Goal: Transaction & Acquisition: Purchase product/service

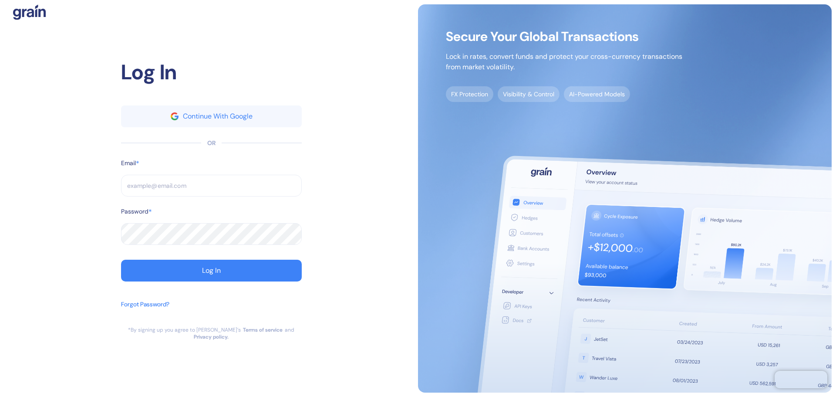
click at [221, 191] on input "text" at bounding box center [211, 186] width 181 height 22
paste input "[EMAIL_ADDRESS][DOMAIN_NAME]"
type input "[EMAIL_ADDRESS][DOMAIN_NAME]"
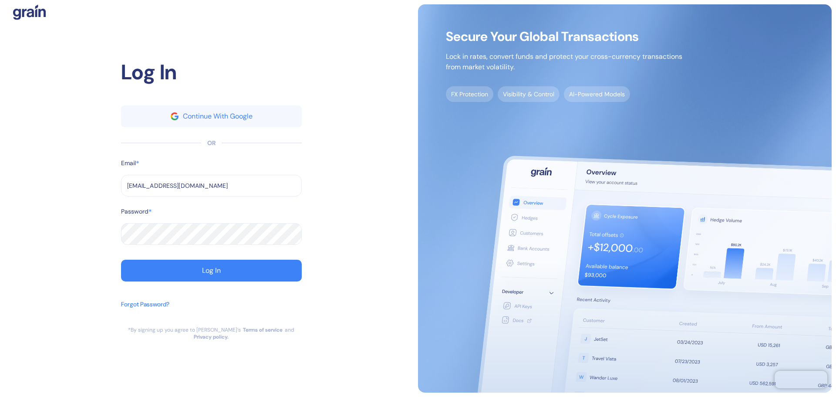
drag, startPoint x: 41, startPoint y: 197, endPoint x: 97, endPoint y: 223, distance: 61.6
click at [41, 197] on div "Log In Continue With Google OR Email * sushil.nagaje@stuba.com ​ Password * ​ L…" at bounding box center [211, 198] width 414 height 388
click at [184, 266] on button "Log In" at bounding box center [211, 271] width 181 height 22
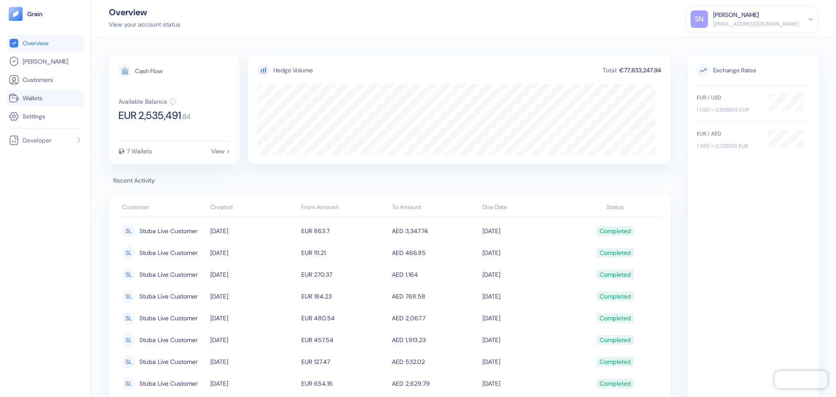
click at [37, 98] on span "Wallets" at bounding box center [33, 98] width 20 height 9
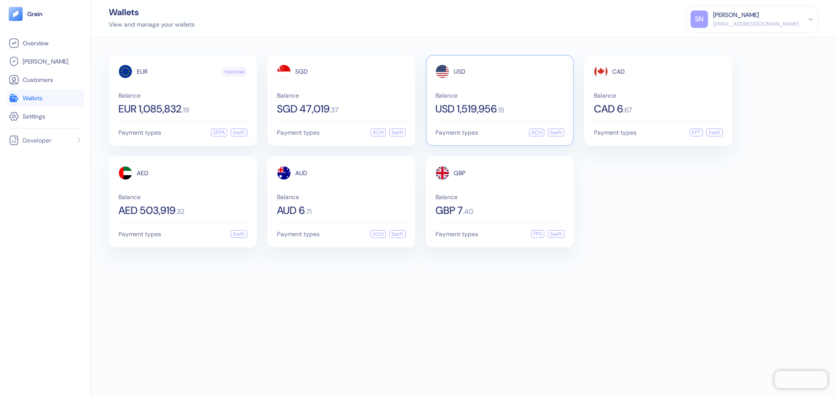
click at [495, 94] on span "Balance" at bounding box center [499, 95] width 129 height 6
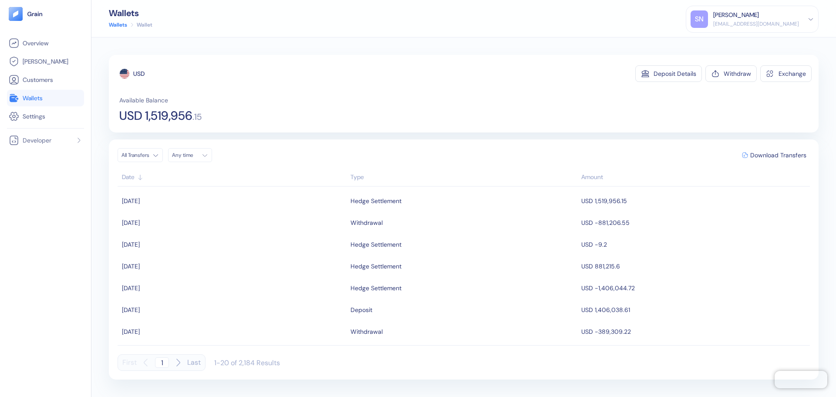
click at [53, 94] on link "Wallets" at bounding box center [46, 98] width 74 height 10
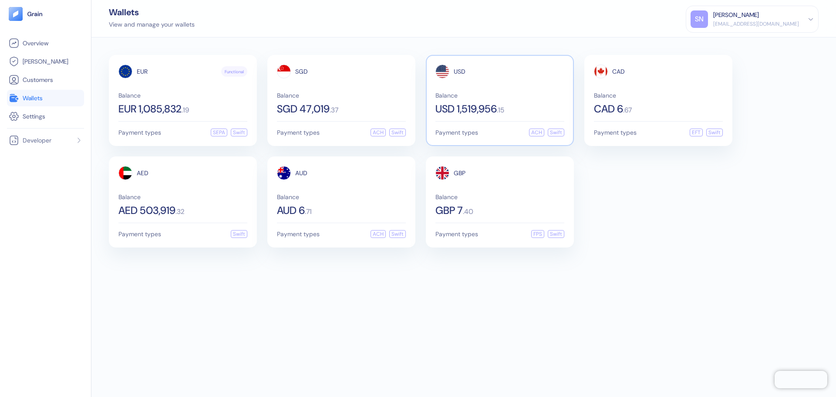
click at [491, 118] on div "USD Balance USD 1,519,956 . 15 Payment types ACH Swift" at bounding box center [500, 100] width 148 height 91
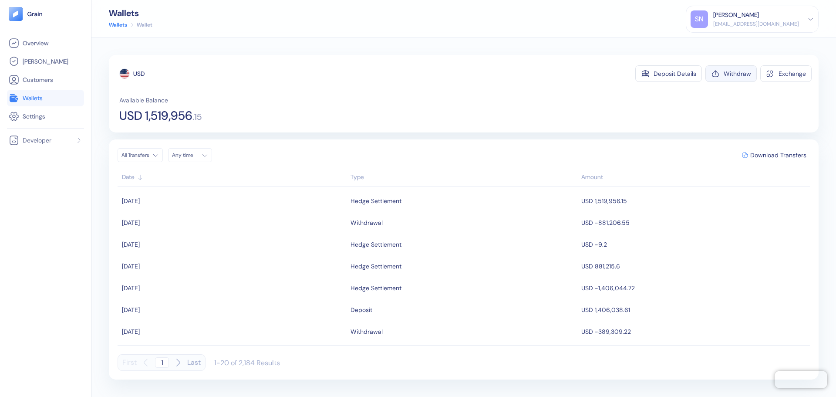
click at [727, 74] on div "Withdraw" at bounding box center [737, 74] width 27 height 6
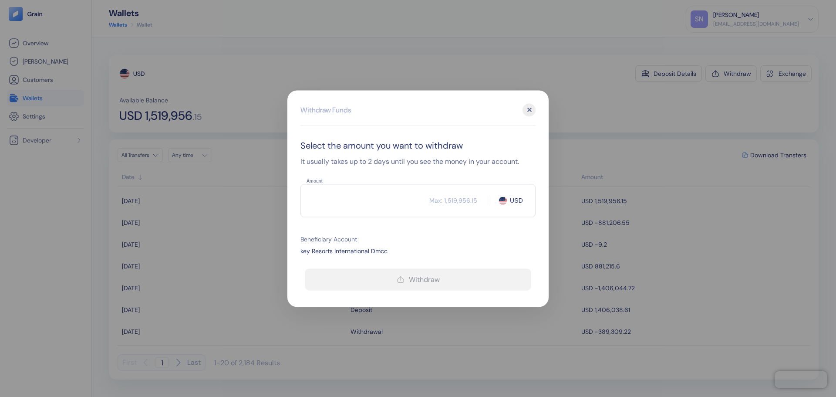
click at [354, 207] on input "Amount" at bounding box center [364, 200] width 129 height 22
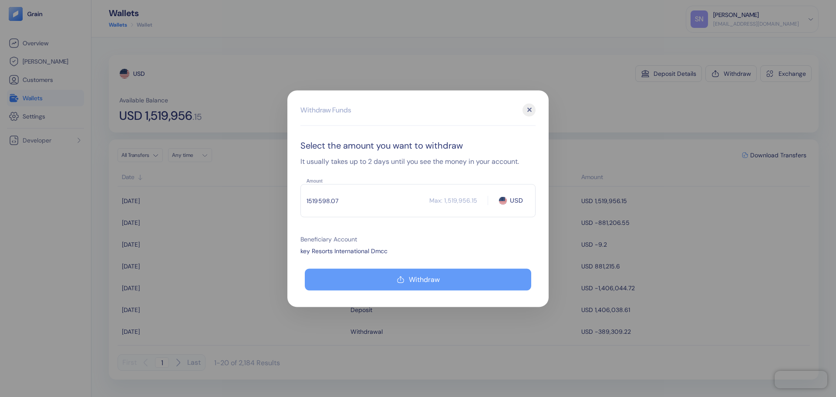
type input "1519598.07"
click at [387, 273] on button "Withdraw" at bounding box center [418, 279] width 226 height 22
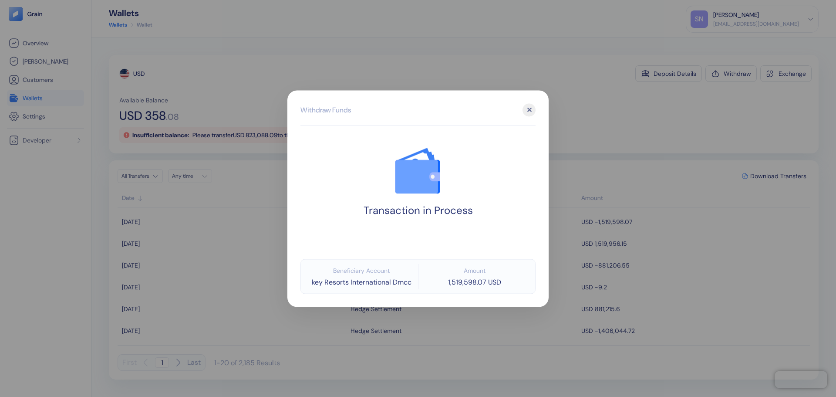
click at [595, 74] on div at bounding box center [418, 198] width 836 height 397
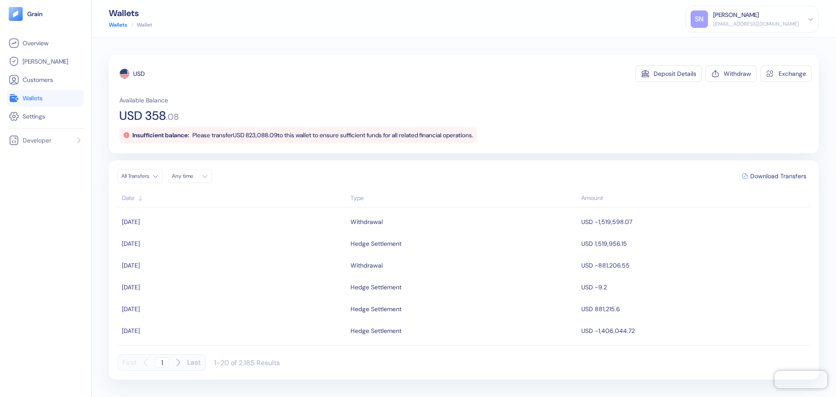
click at [51, 99] on link "Wallets" at bounding box center [46, 98] width 74 height 10
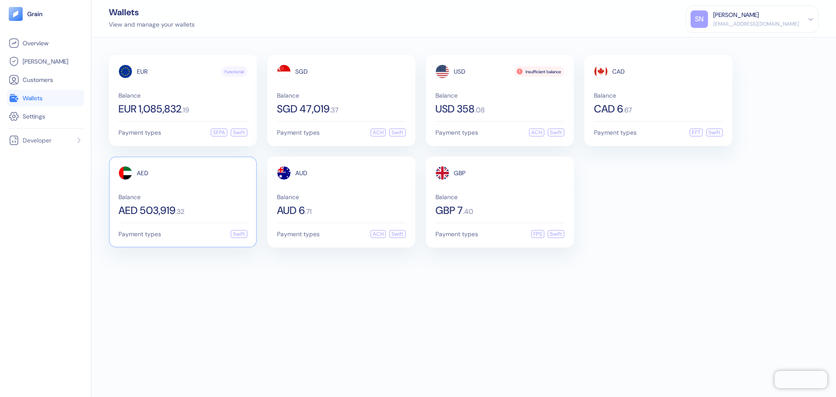
click at [189, 194] on span "Balance" at bounding box center [182, 197] width 129 height 6
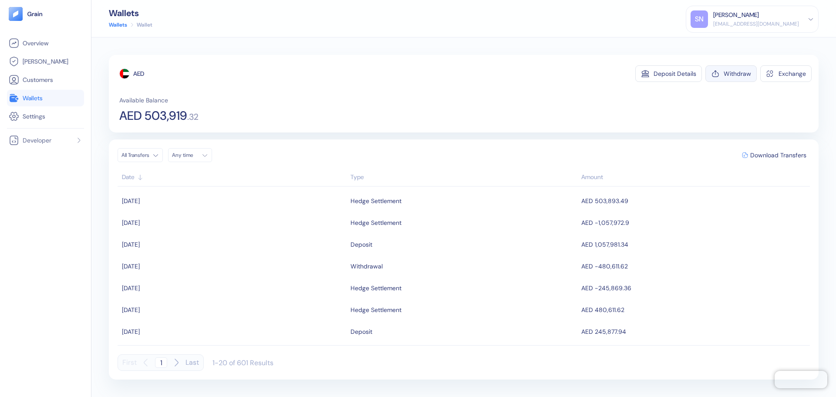
click at [737, 77] on div "Withdraw" at bounding box center [737, 74] width 27 height 6
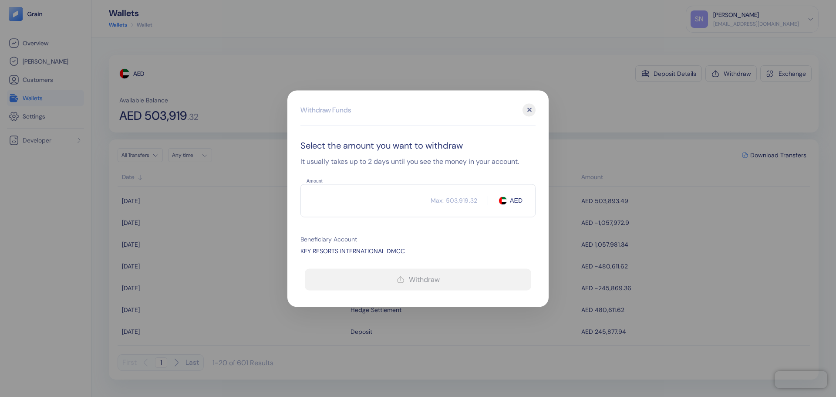
click at [317, 192] on input "Amount" at bounding box center [365, 200] width 130 height 22
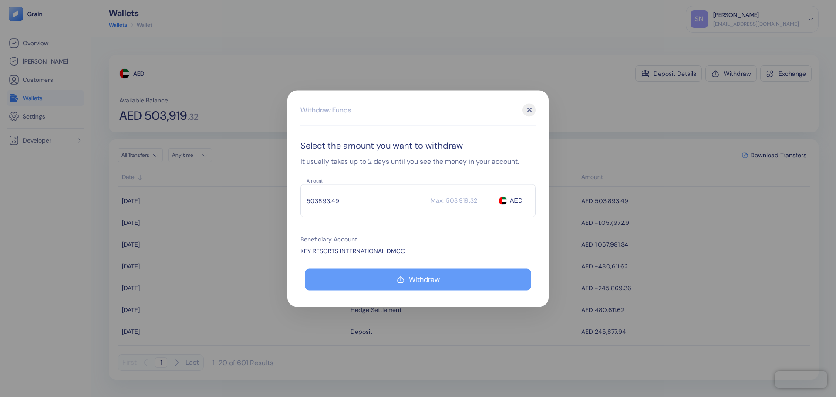
type input "503893.49"
click at [371, 275] on button "Withdraw" at bounding box center [418, 279] width 226 height 22
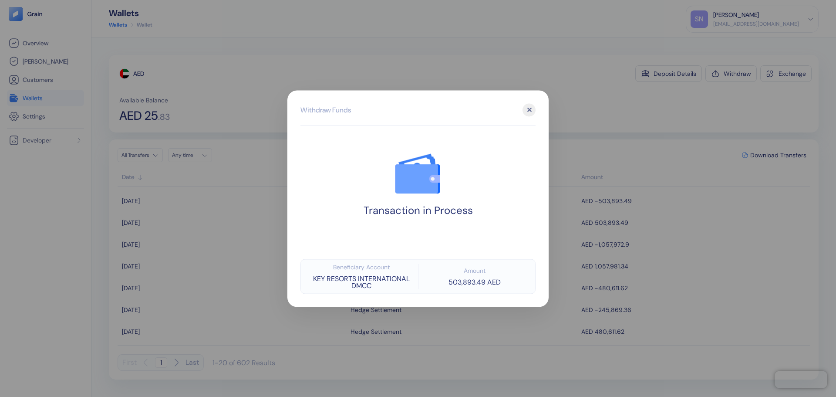
click at [650, 111] on div at bounding box center [418, 198] width 836 height 397
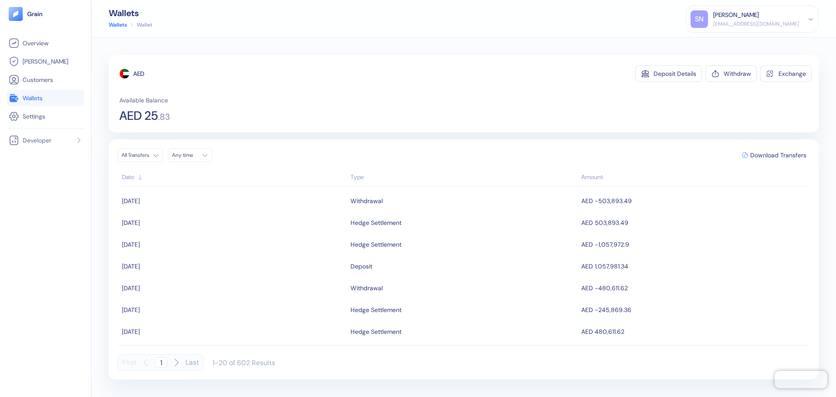
click at [25, 94] on span "Wallets" at bounding box center [33, 98] width 20 height 9
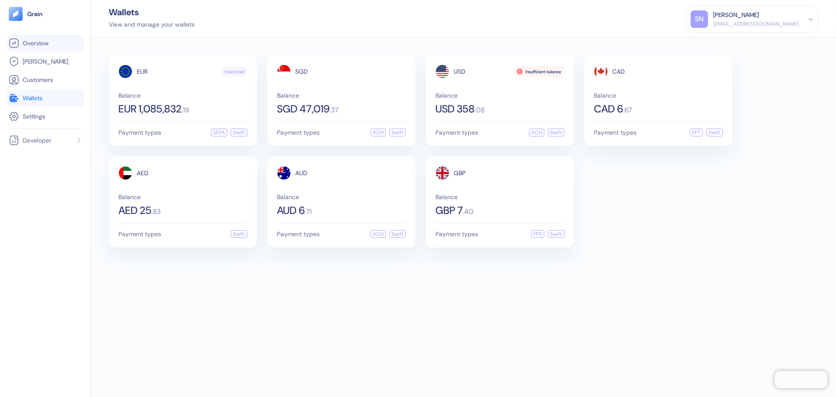
click at [34, 45] on span "Overview" at bounding box center [36, 43] width 26 height 9
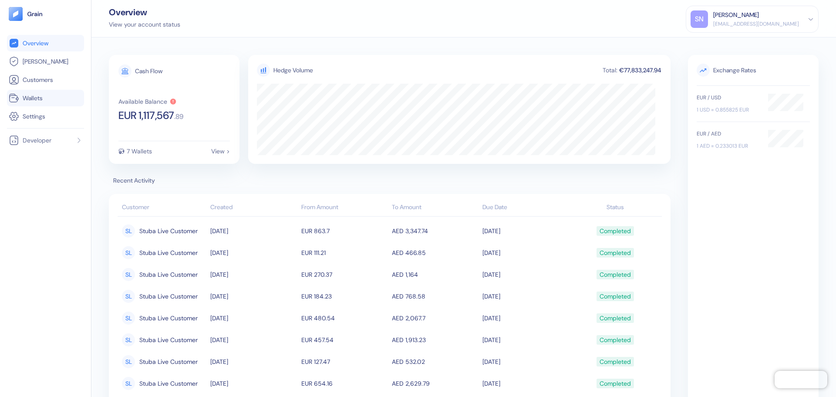
click at [19, 98] on link "Wallets" at bounding box center [46, 98] width 74 height 10
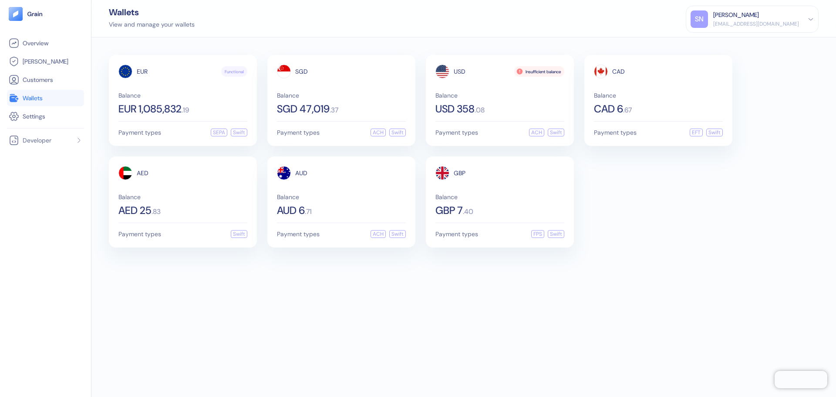
click at [52, 96] on link "Wallets" at bounding box center [46, 98] width 74 height 10
click at [230, 101] on div "Balance EUR 1,085,832 . 19" at bounding box center [182, 103] width 129 height 22
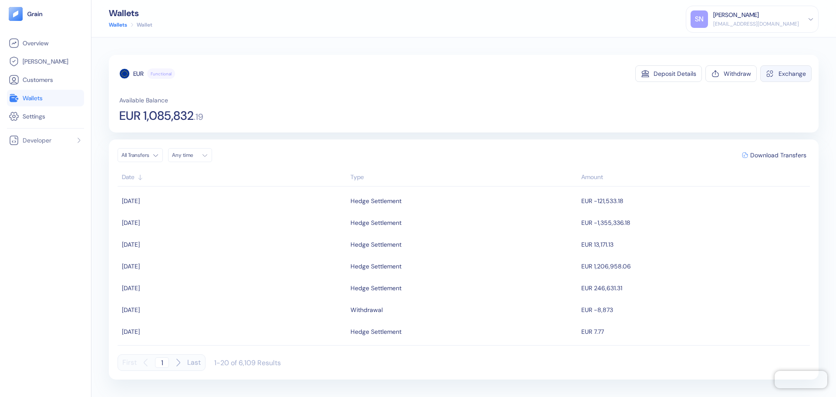
click at [781, 78] on button "Exchange" at bounding box center [785, 73] width 51 height 17
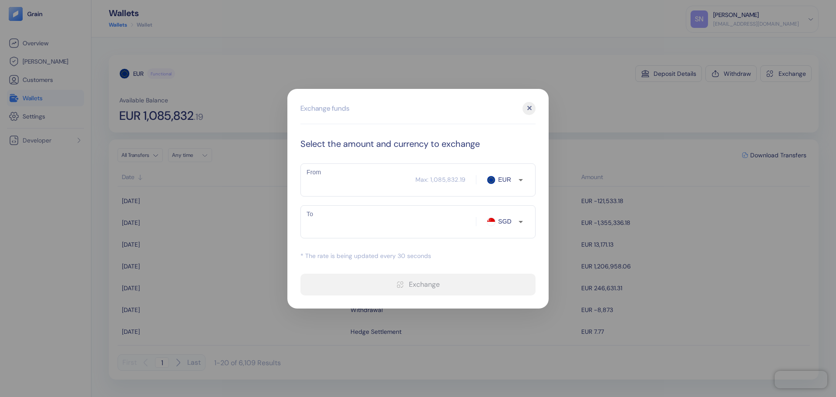
click at [346, 182] on input "From" at bounding box center [357, 180] width 115 height 22
type input "1"
type input "1.49"
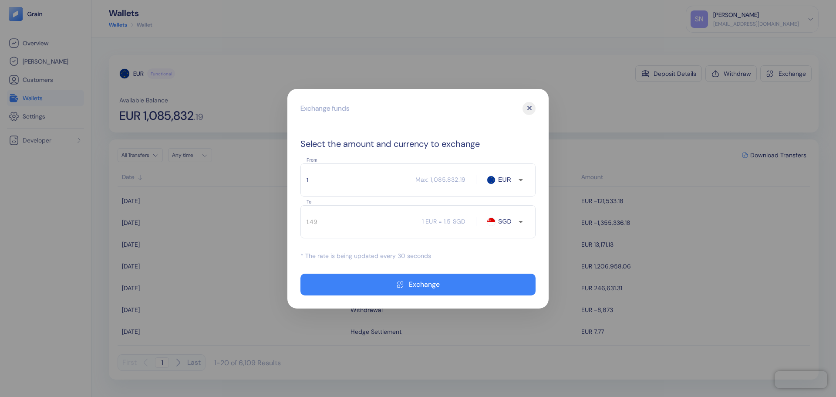
type input "1"
click at [512, 220] on input "SGD" at bounding box center [507, 221] width 23 height 9
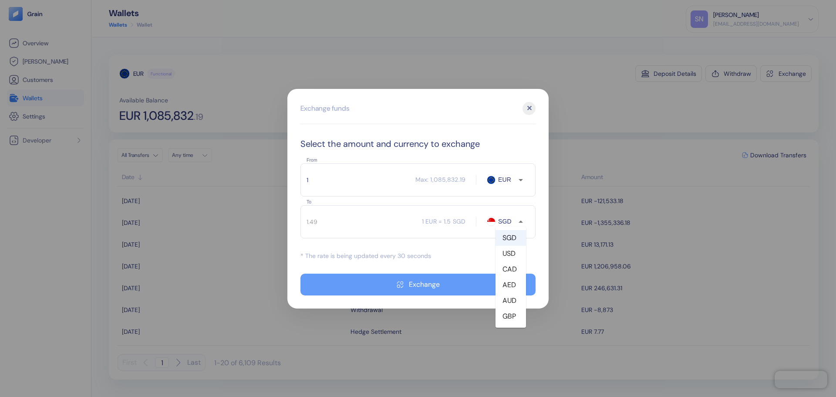
drag, startPoint x: 510, startPoint y: 288, endPoint x: 504, endPoint y: 285, distance: 6.0
click at [510, 288] on li "AED" at bounding box center [511, 285] width 30 height 16
type input "AED"
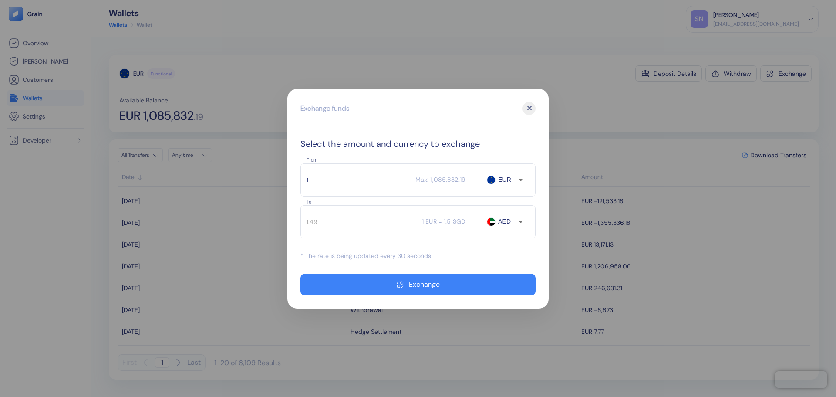
click at [343, 185] on input "1" at bounding box center [357, 180] width 115 height 22
click at [333, 172] on input "1" at bounding box center [357, 180] width 115 height 22
type input "4.28"
click at [504, 225] on input "AED" at bounding box center [507, 221] width 23 height 9
type input "GBP"
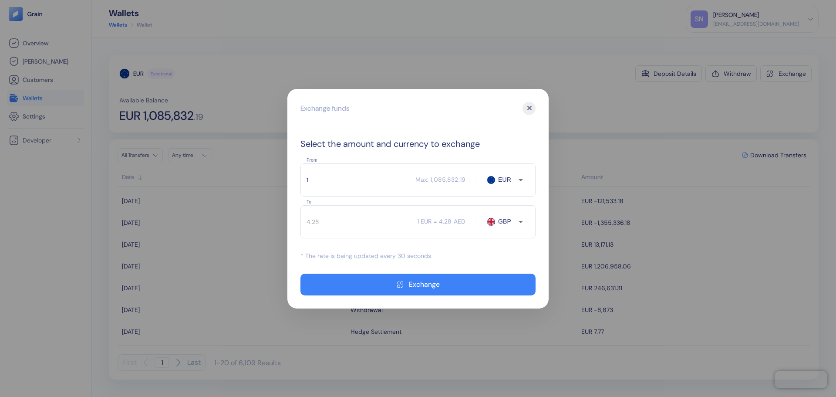
click at [351, 180] on input "1" at bounding box center [357, 180] width 115 height 22
click at [339, 181] on input "1" at bounding box center [357, 180] width 115 height 22
type input "0.85"
click at [335, 157] on div "Select the amount and currency to exchange From 1 ​ Max: 1,085,832.19 EUR From …" at bounding box center [417, 216] width 235 height 158
click at [515, 217] on div at bounding box center [520, 222] width 11 height 12
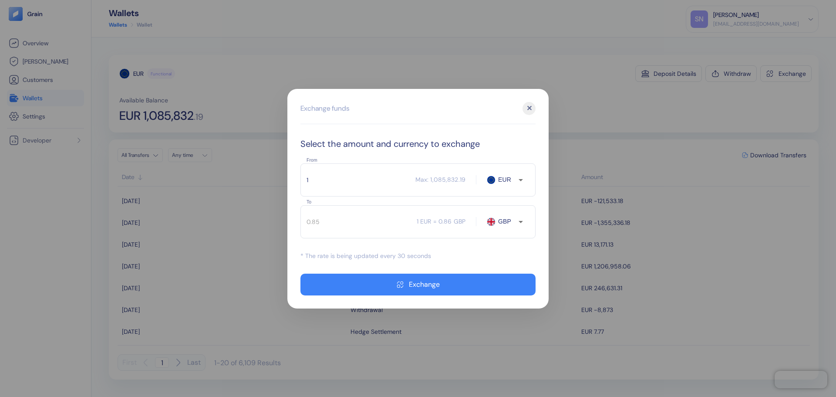
click at [513, 223] on input "GBP" at bounding box center [507, 221] width 23 height 9
click at [513, 255] on li "USD" at bounding box center [511, 254] width 30 height 16
type input "USD"
click at [345, 166] on div "1 ​ Max: 1,085,832.19 EUR From" at bounding box center [417, 179] width 235 height 33
click at [341, 176] on input "1" at bounding box center [357, 180] width 115 height 22
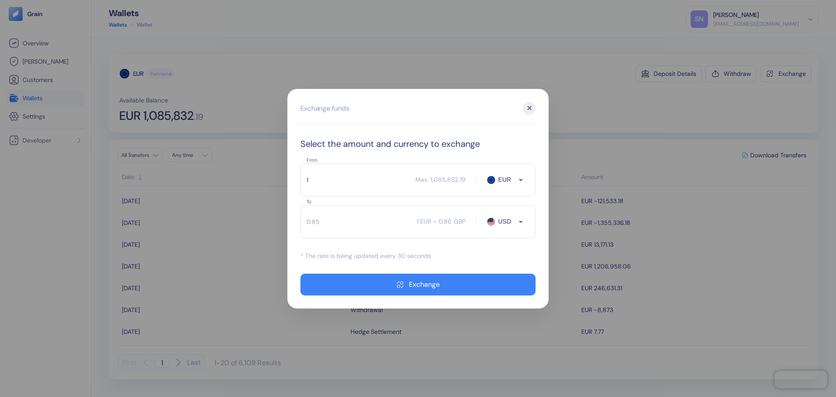
click at [345, 184] on input "1" at bounding box center [357, 180] width 115 height 22
click at [349, 208] on div "0.85 ​ 1 EUR = 1.17 USD USD To" at bounding box center [417, 221] width 235 height 33
type input "1.16"
click at [513, 224] on input "USD" at bounding box center [507, 221] width 23 height 9
click at [512, 239] on li "SGD" at bounding box center [511, 238] width 30 height 16
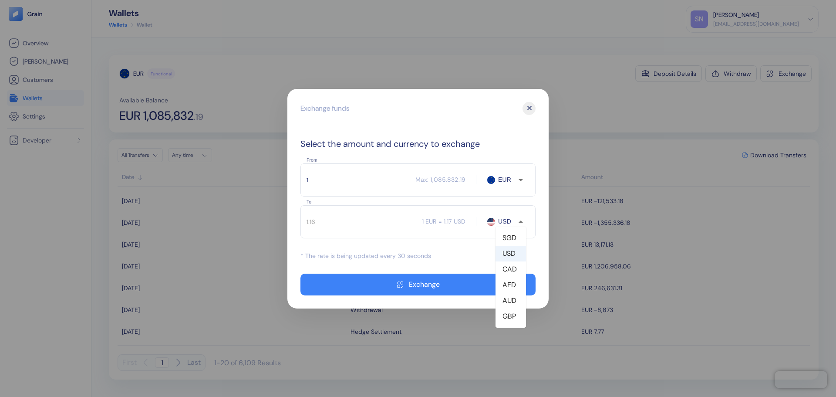
type input "SGD"
click at [352, 175] on input "1" at bounding box center [357, 180] width 115 height 22
click at [522, 219] on icon "Open" at bounding box center [521, 221] width 10 height 10
type input "1.49"
click at [512, 241] on li "SGD" at bounding box center [511, 238] width 30 height 16
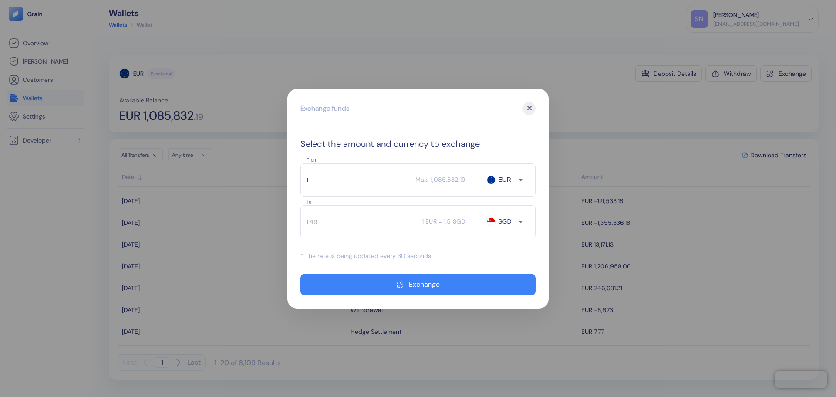
click at [364, 181] on input "1" at bounding box center [357, 180] width 115 height 22
click at [530, 106] on div "✕" at bounding box center [529, 108] width 13 height 13
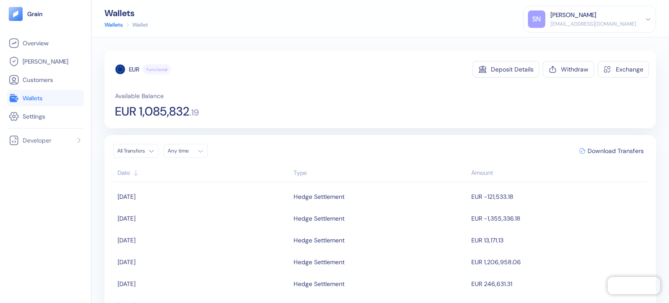
click at [64, 99] on link "Wallets" at bounding box center [46, 98] width 74 height 10
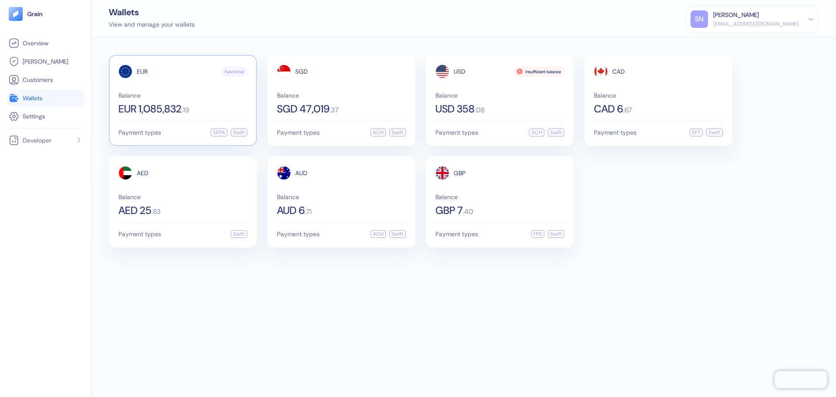
click at [168, 104] on span "EUR 1,085,832" at bounding box center [149, 109] width 63 height 10
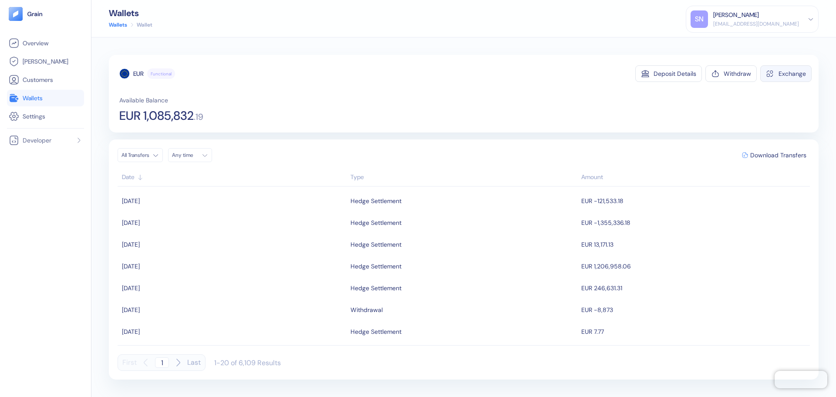
click at [781, 73] on div "Exchange" at bounding box center [792, 74] width 27 height 6
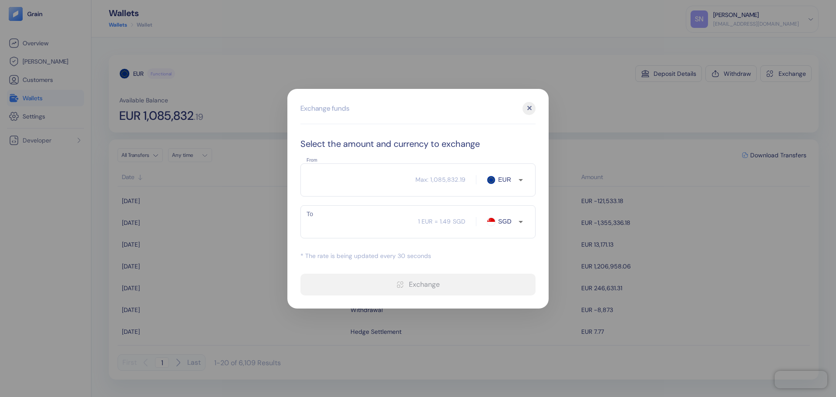
click at [344, 180] on input "From" at bounding box center [357, 180] width 115 height 22
type input "75"
type input "112.11"
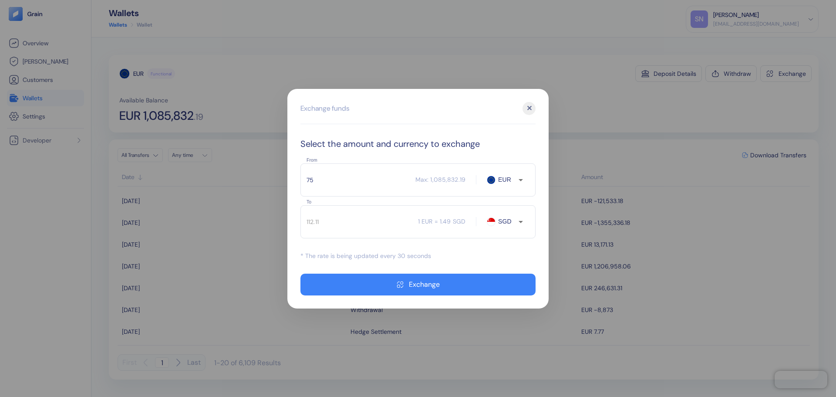
type input "75"
click at [504, 222] on input "SGD" at bounding box center [507, 221] width 23 height 9
click at [507, 286] on li "AED" at bounding box center [511, 285] width 30 height 16
type input "AED"
click at [329, 182] on input "75" at bounding box center [357, 180] width 115 height 22
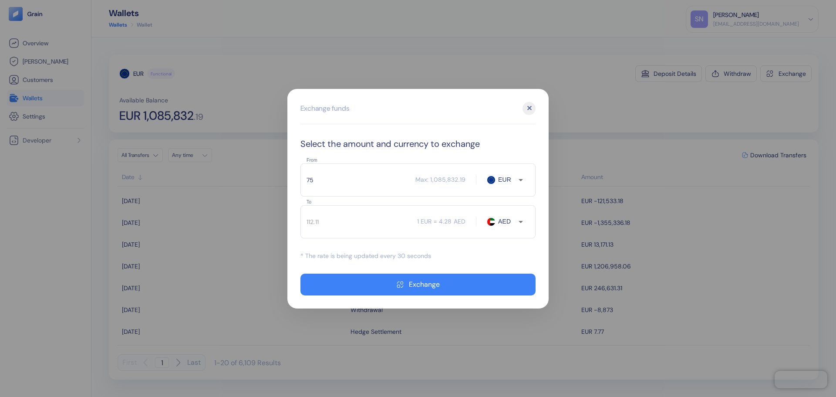
type input "320.93"
click at [330, 181] on input "75" at bounding box center [357, 180] width 115 height 22
type input "7"
type input "29.95"
type input "73"
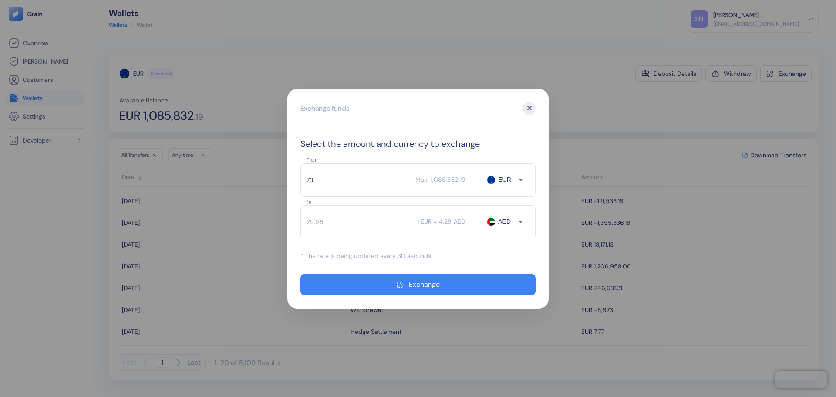
type input "312.37"
type input "7"
type input "29.95"
type input "72"
type input "308.1"
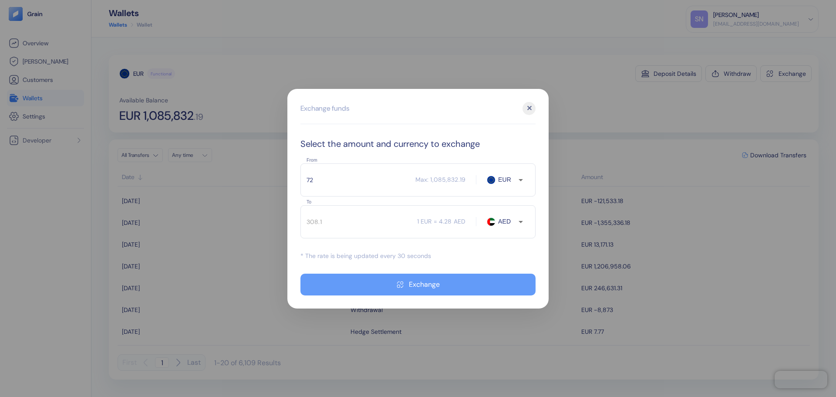
type input "72"
click at [421, 283] on div "Exchange" at bounding box center [424, 284] width 31 height 7
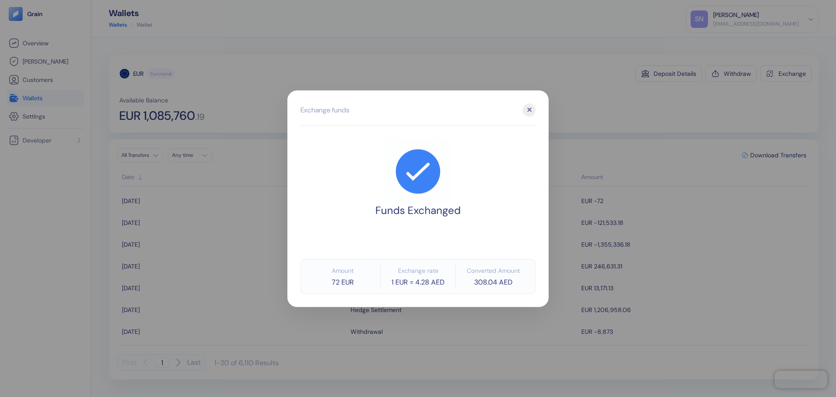
click at [530, 106] on div "✕" at bounding box center [529, 109] width 13 height 13
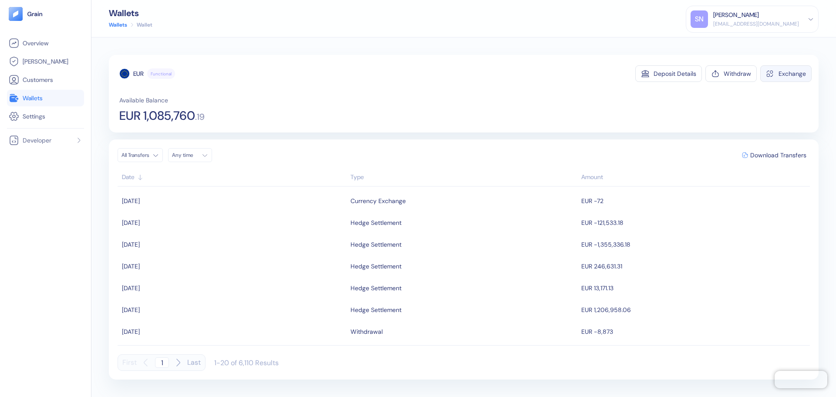
click at [784, 72] on div "Exchange" at bounding box center [792, 74] width 27 height 6
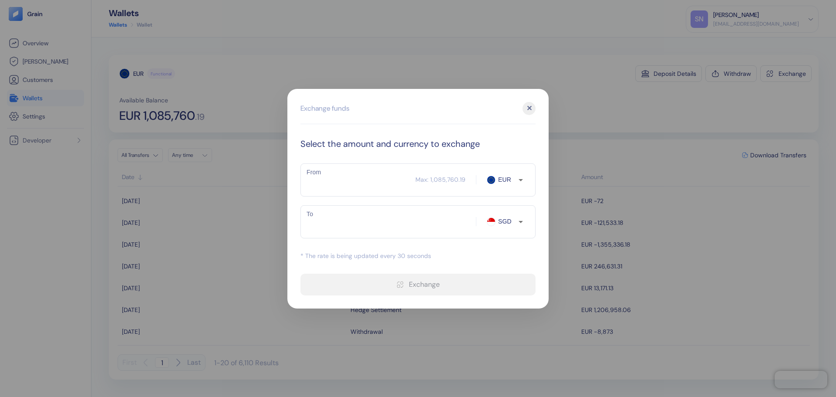
click at [384, 182] on input "From" at bounding box center [357, 180] width 115 height 22
type input "4185"
type input "6255.23"
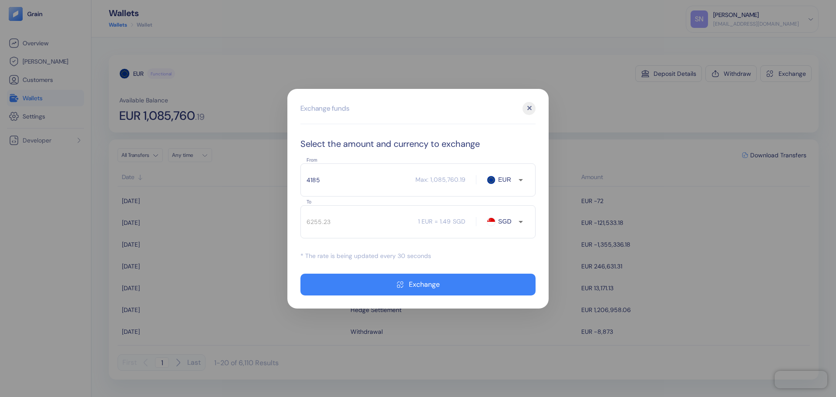
type input "418"
type input "624.77"
type input "41"
type input "61.28"
type input "412"
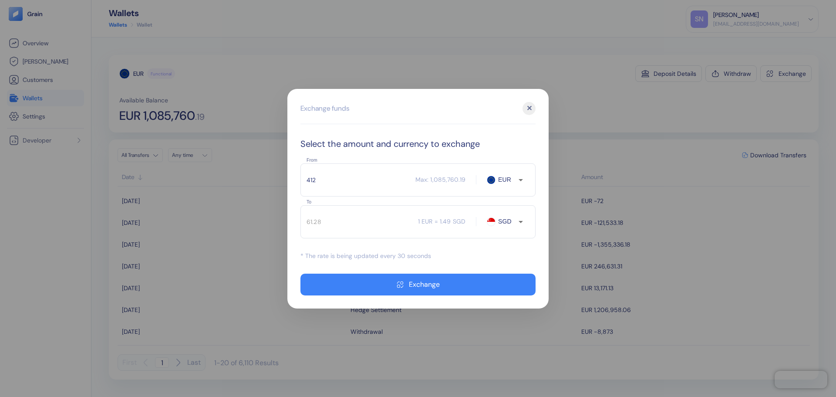
type input "615.8"
type input "41200"
type input "61580.77"
type input "4120"
type input "6158.07"
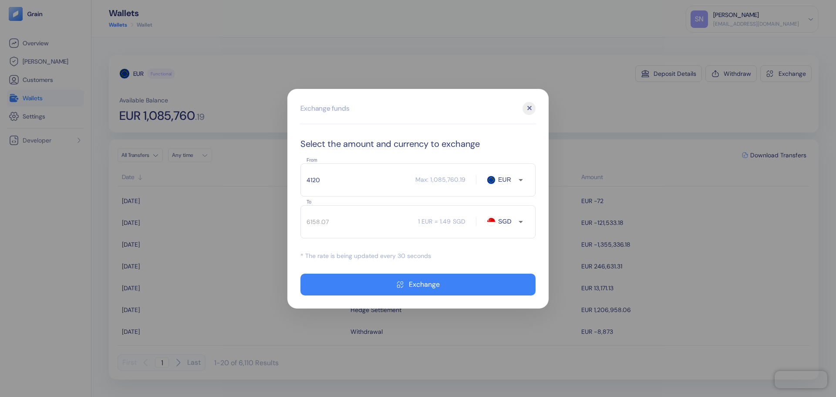
type input "4120"
click at [502, 226] on div "6158.07 ​ 1 EUR = 1.49 SGD SGD To" at bounding box center [417, 221] width 235 height 33
click at [507, 224] on input "SGD" at bounding box center [507, 221] width 23 height 9
click at [510, 308] on li "GBP" at bounding box center [511, 316] width 30 height 16
type input "GBP"
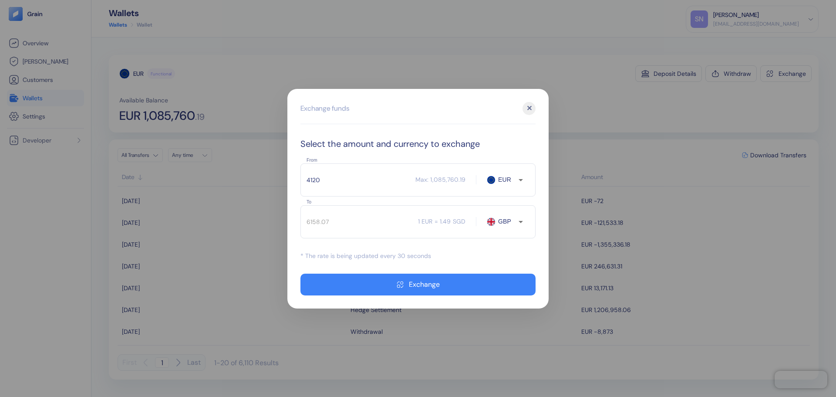
click at [368, 176] on input "4120" at bounding box center [357, 180] width 115 height 22
type input "3539.36"
click at [330, 179] on input "4120" at bounding box center [357, 180] width 115 height 22
type input "4130"
type input "3547.95"
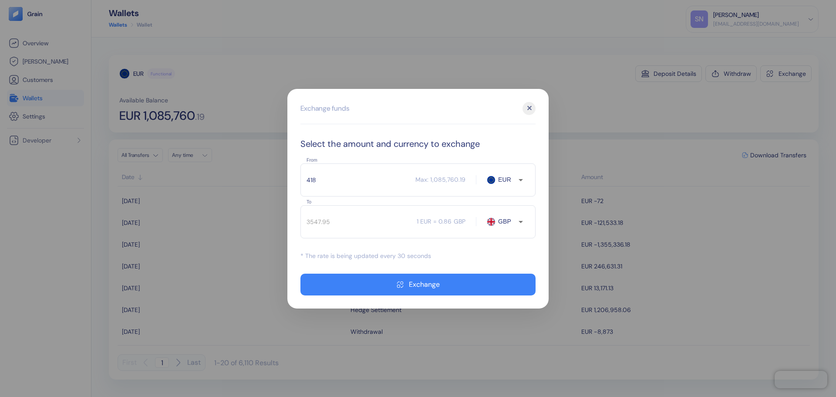
type input "4185"
type input "3595.2"
type input "4200"
type input "3608.09"
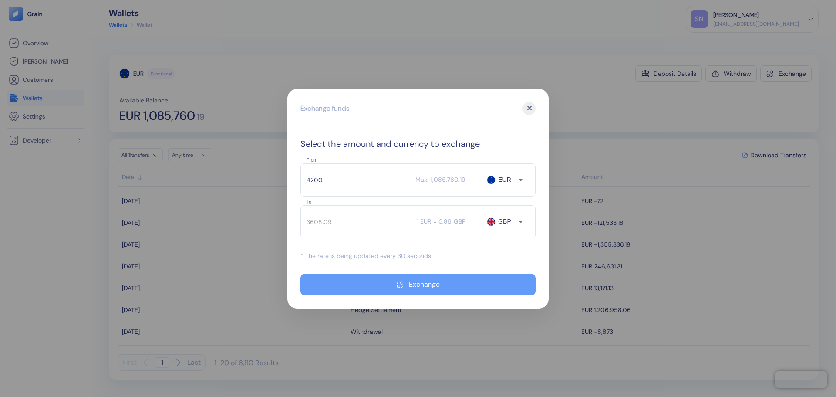
type input "4200"
click at [391, 279] on button "Exchange" at bounding box center [417, 284] width 235 height 22
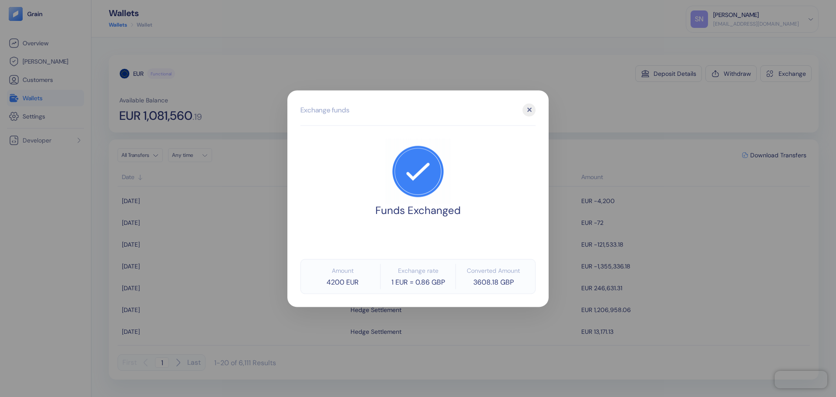
click at [597, 121] on div at bounding box center [418, 198] width 836 height 397
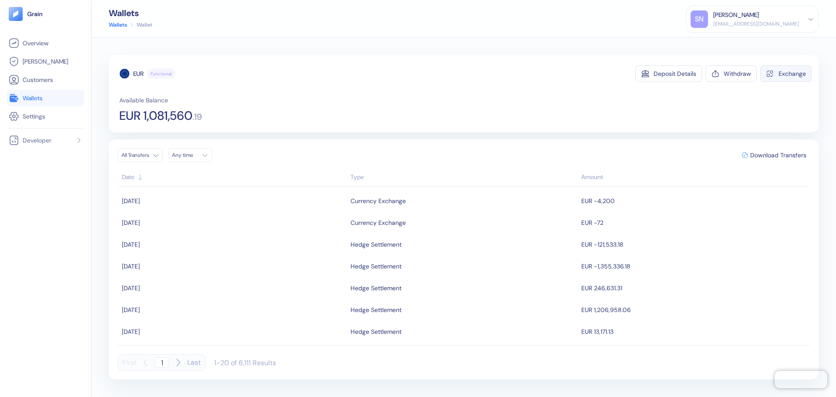
click at [780, 74] on div "Exchange" at bounding box center [792, 74] width 27 height 6
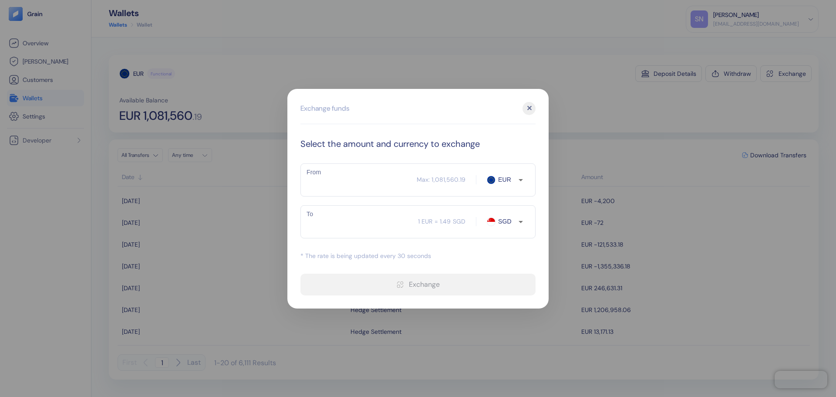
click at [334, 171] on input "From" at bounding box center [358, 180] width 116 height 22
type input "34"
type input "50.81"
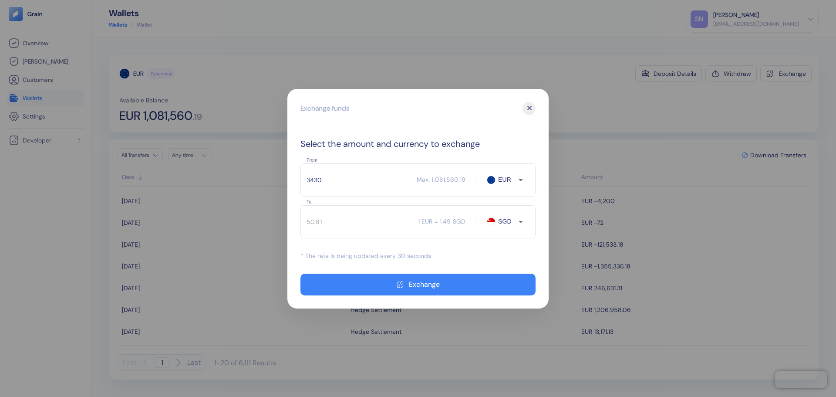
type input "34300"
type input "51267.48"
type input "34300"
click at [505, 135] on div "Exchange funds ✕ Select the amount and currency to exchange From 34300 ​ Max: 1…" at bounding box center [417, 198] width 261 height 219
click at [422, 116] on div "Exchange funds ✕" at bounding box center [417, 113] width 235 height 22
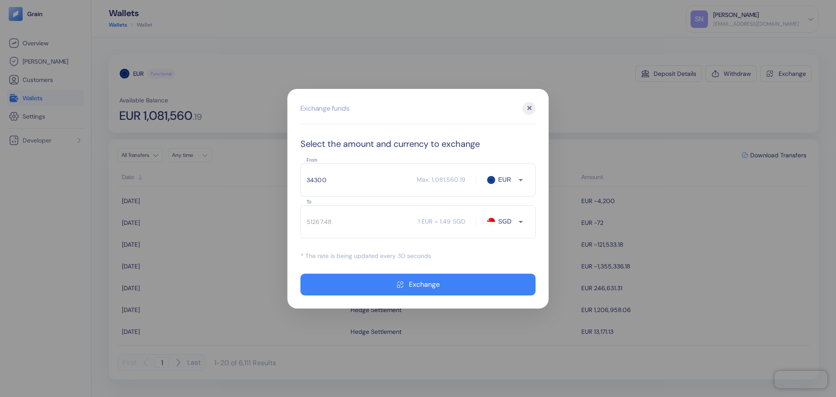
click at [418, 152] on div "Select the amount and currency to exchange From 34300 ​ Max: 1,081,560.19 EUR F…" at bounding box center [417, 216] width 235 height 158
click at [508, 218] on input "SGD" at bounding box center [507, 221] width 23 height 9
click at [516, 253] on li "USD" at bounding box center [511, 254] width 30 height 16
type input "USD"
click at [356, 181] on input "34300" at bounding box center [358, 180] width 116 height 22
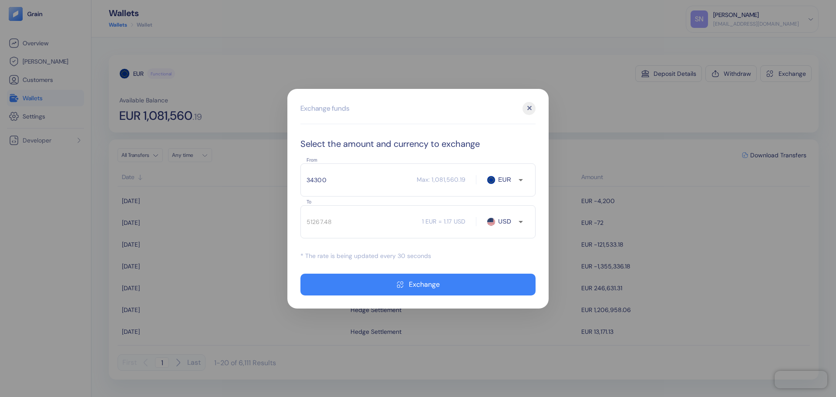
type input "40014.93"
type input "34310"
type input "40026.59"
type input "3433"
type input "4004.99"
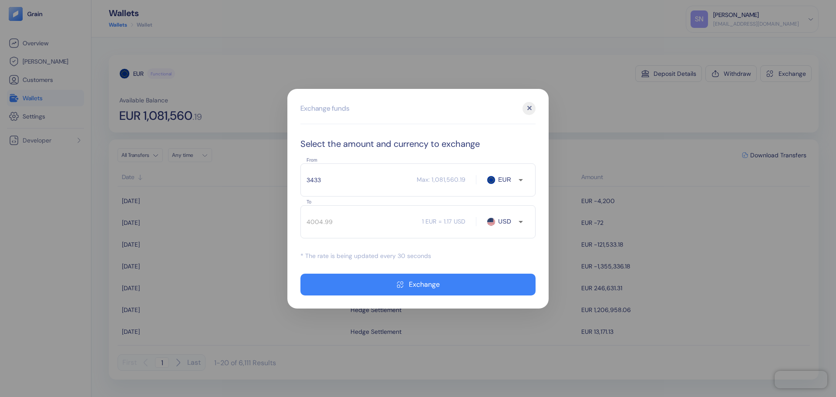
type input "34330"
type input "40049.93"
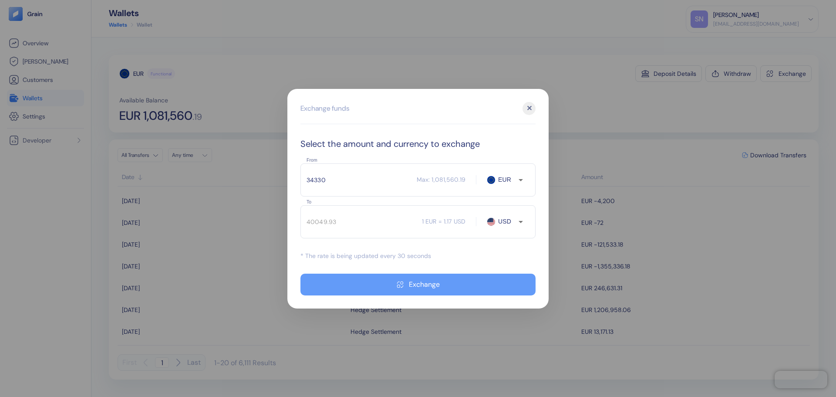
type input "34330"
click at [394, 280] on button "Exchange" at bounding box center [417, 284] width 235 height 22
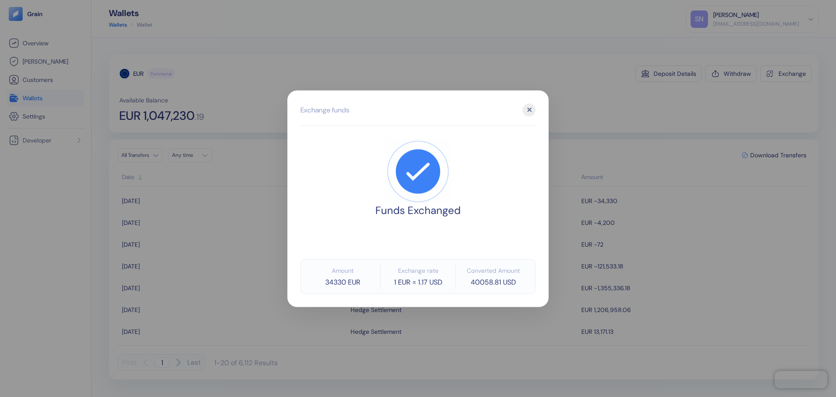
drag, startPoint x: 533, startPoint y: 108, endPoint x: 579, endPoint y: 105, distance: 46.2
click at [533, 108] on div "✕" at bounding box center [529, 109] width 13 height 13
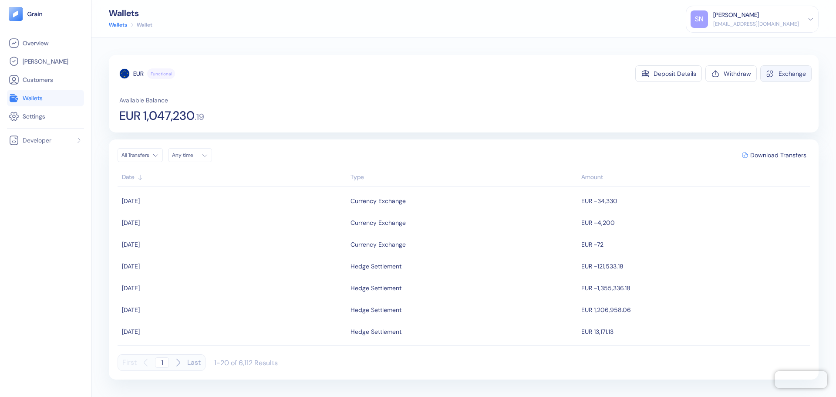
click at [777, 72] on button "Exchange" at bounding box center [785, 73] width 51 height 17
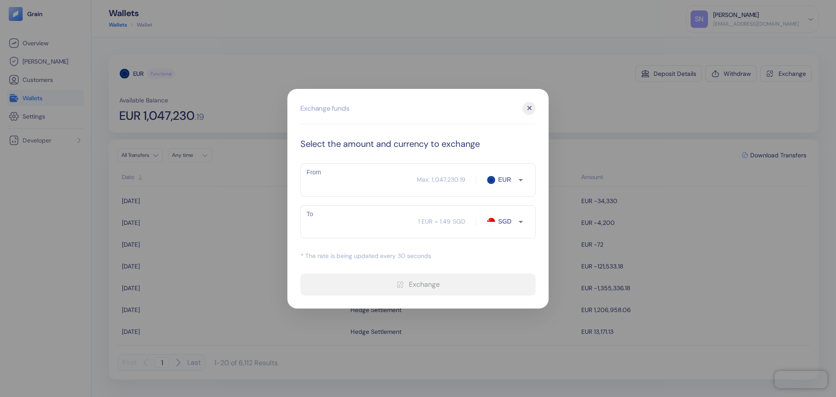
click at [348, 185] on input "From" at bounding box center [358, 180] width 116 height 22
paste input "259.32"
type input "259.32"
type input "387.65"
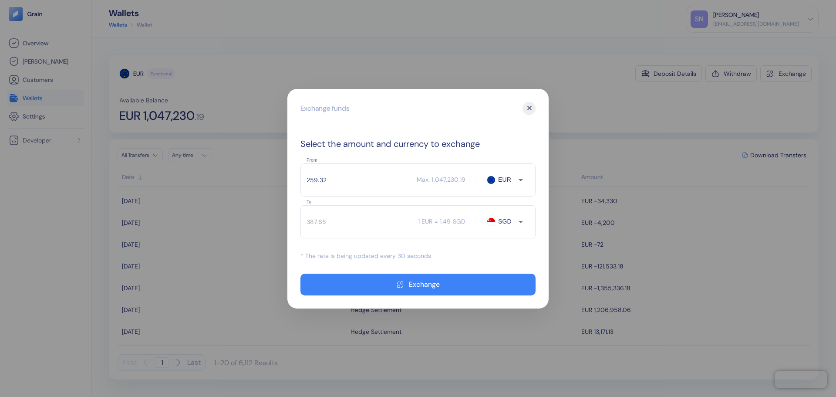
click at [328, 182] on input "259.32" at bounding box center [358, 180] width 116 height 22
type input "173"
type input "258.61"
type input "173.21"
type input "258.9"
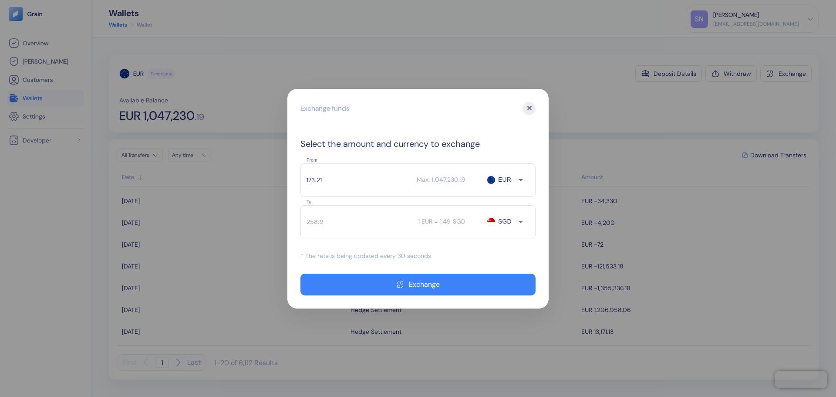
drag, startPoint x: 336, startPoint y: 179, endPoint x: 294, endPoint y: 179, distance: 42.2
click at [294, 179] on div "Exchange funds ✕ Select the amount and currency to exchange From 173.21 ​ Max: …" at bounding box center [417, 198] width 261 height 219
type input "175"
type input "261.58"
type input "175"
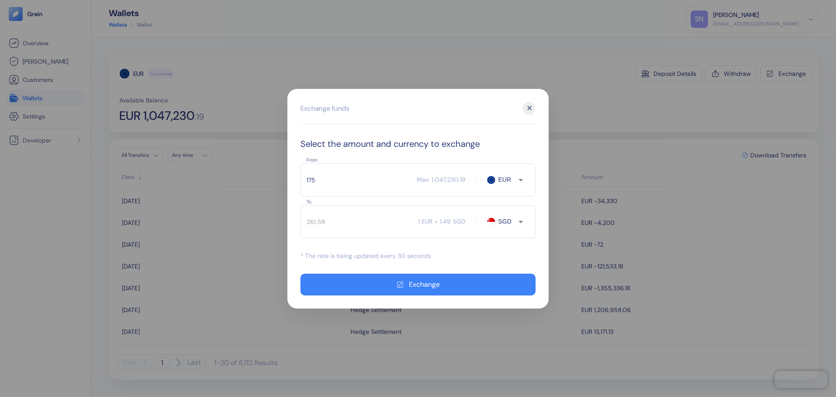
click at [502, 219] on input "SGD" at bounding box center [507, 221] width 23 height 9
click at [507, 236] on li "SGD" at bounding box center [511, 238] width 30 height 16
click at [345, 182] on input "175" at bounding box center [358, 180] width 116 height 22
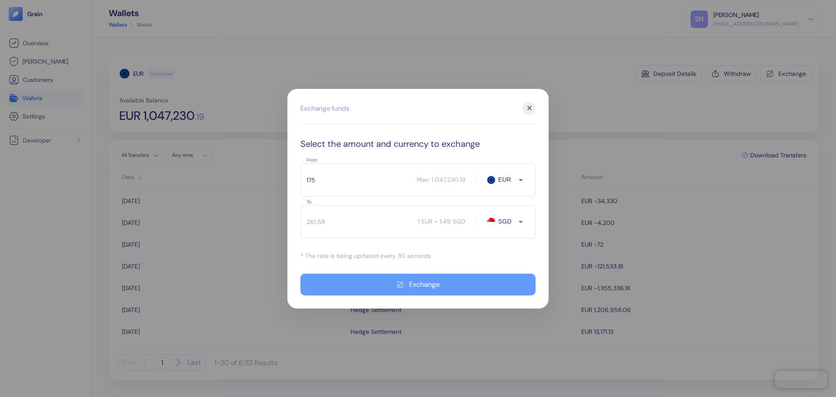
click at [409, 283] on div "Exchange" at bounding box center [424, 284] width 31 height 7
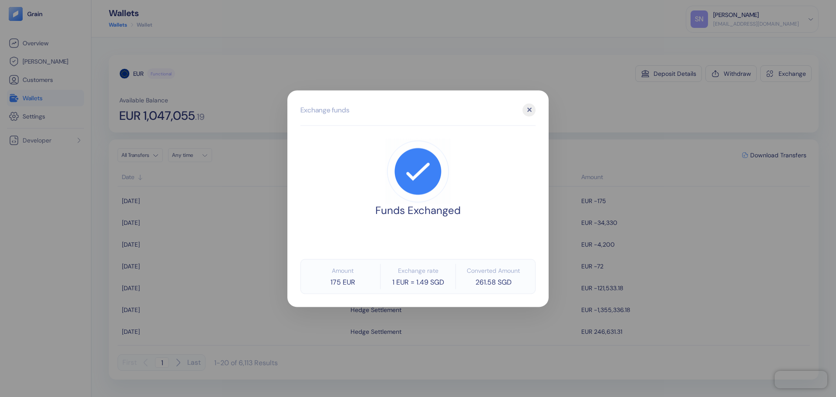
click at [561, 24] on div at bounding box center [418, 198] width 836 height 397
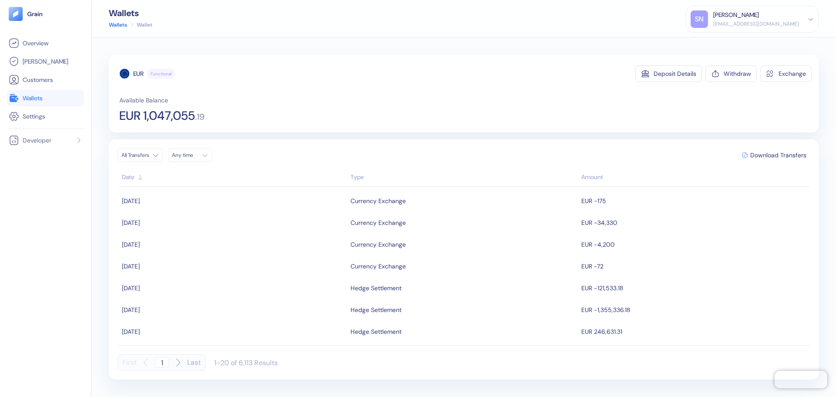
click at [56, 103] on link "Wallets" at bounding box center [46, 98] width 74 height 10
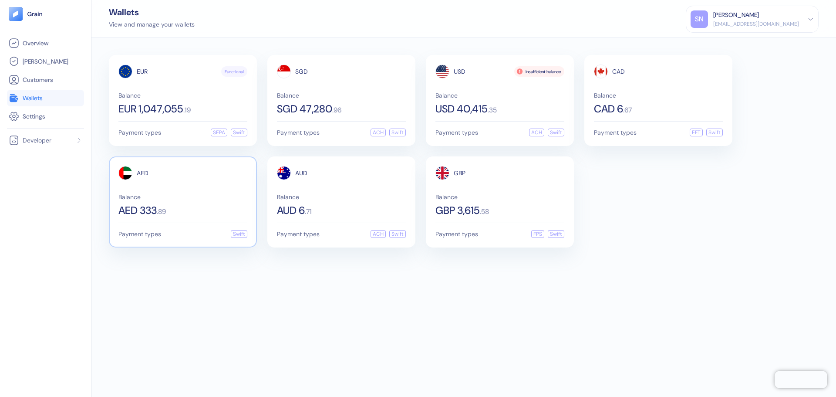
click at [231, 187] on div "AED Balance AED 333 . 89" at bounding box center [182, 191] width 129 height 50
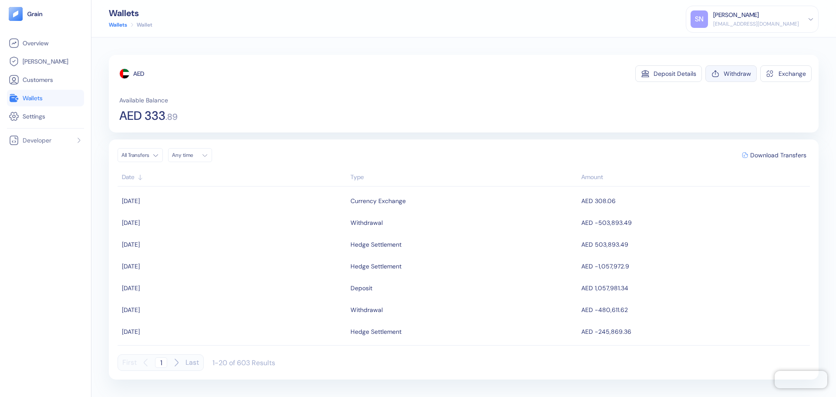
click at [735, 71] on div "Withdraw" at bounding box center [737, 74] width 27 height 6
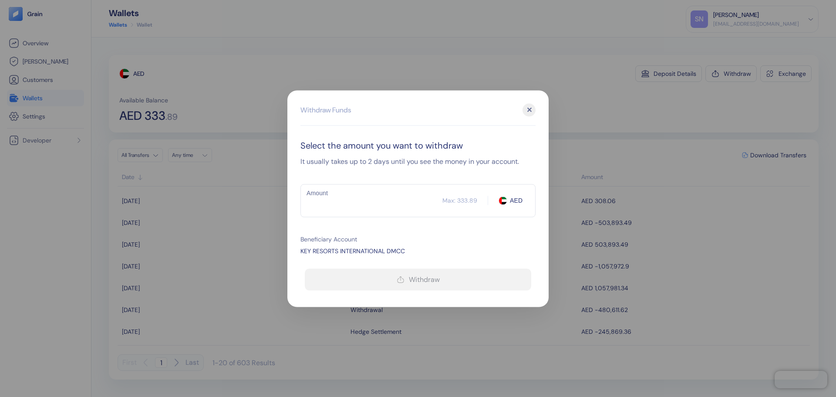
click at [348, 201] on input "Amount" at bounding box center [371, 200] width 142 height 22
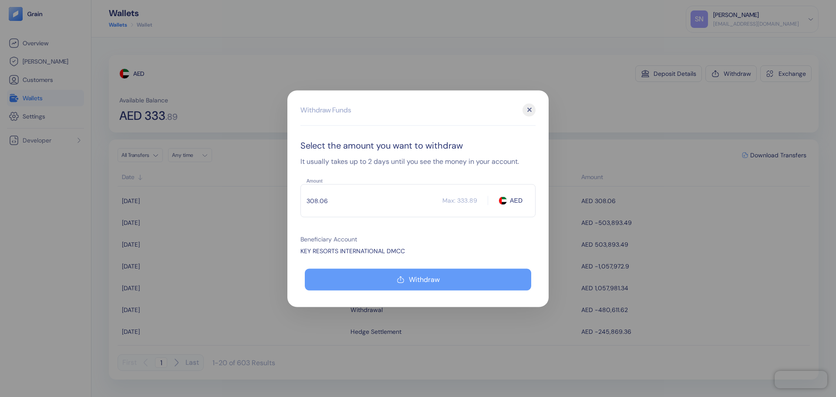
type input "308.06"
click at [412, 273] on button "Withdraw" at bounding box center [418, 279] width 226 height 22
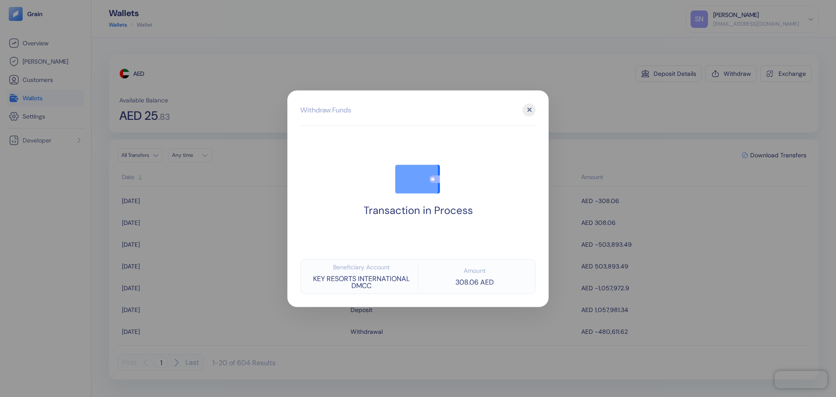
click at [587, 94] on div at bounding box center [418, 198] width 836 height 397
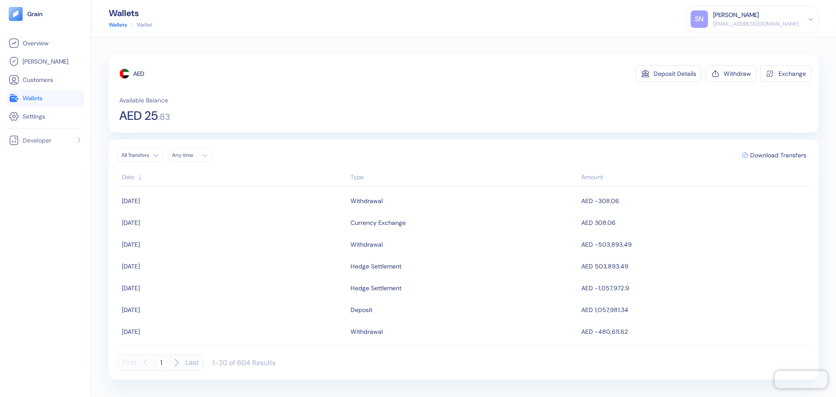
click at [55, 97] on link "Wallets" at bounding box center [46, 98] width 74 height 10
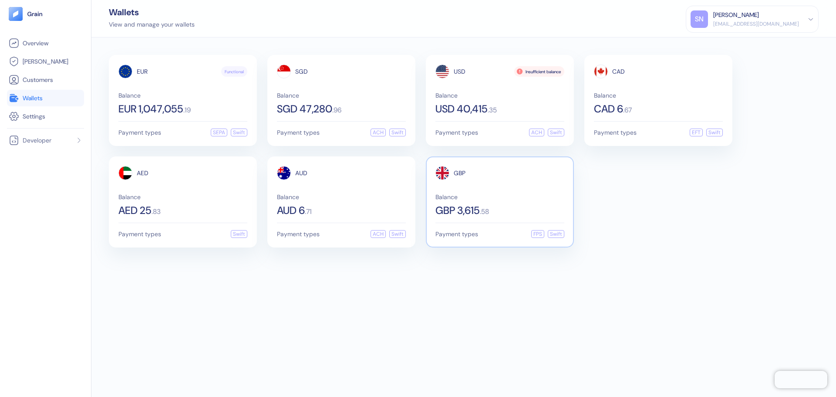
click at [498, 191] on div "GBP Balance GBP 3,615 . 58" at bounding box center [499, 191] width 129 height 50
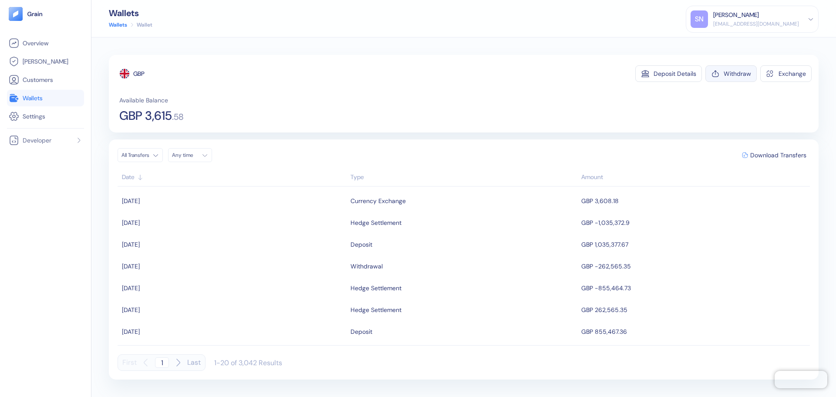
click at [731, 76] on div "Withdraw" at bounding box center [737, 74] width 27 height 6
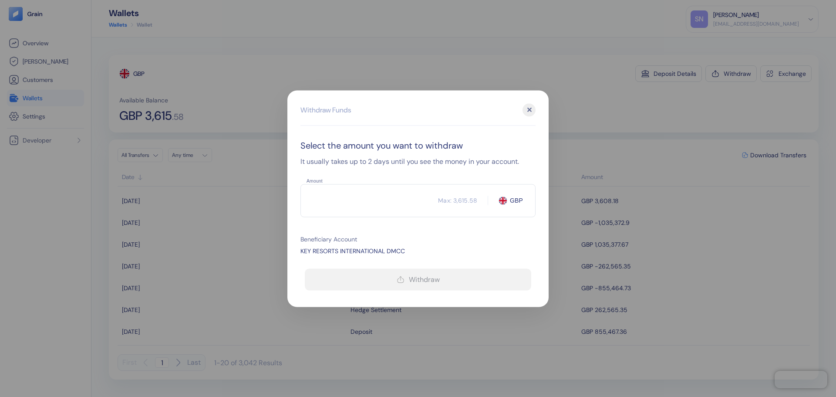
click at [352, 201] on input "Amount" at bounding box center [369, 200] width 138 height 22
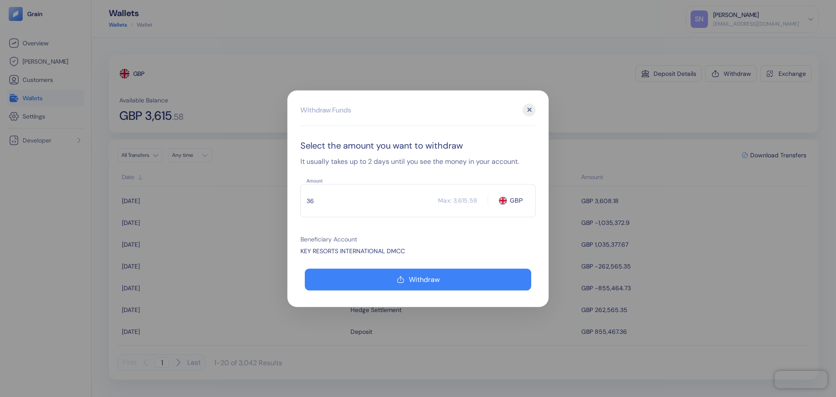
type input "3"
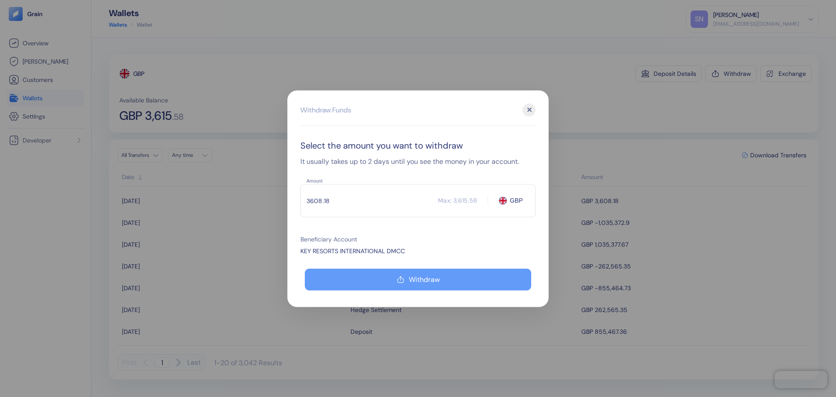
type input "3608.18"
click at [415, 274] on button "Withdraw" at bounding box center [418, 279] width 226 height 22
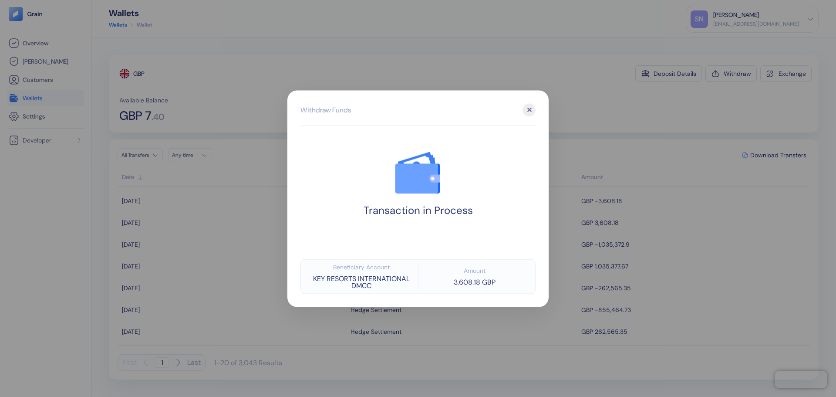
click at [702, 108] on div at bounding box center [418, 198] width 836 height 397
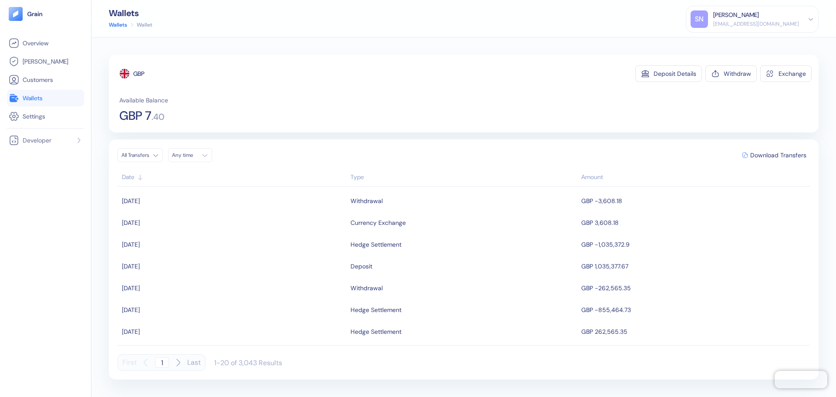
click at [68, 99] on link "Wallets" at bounding box center [46, 98] width 74 height 10
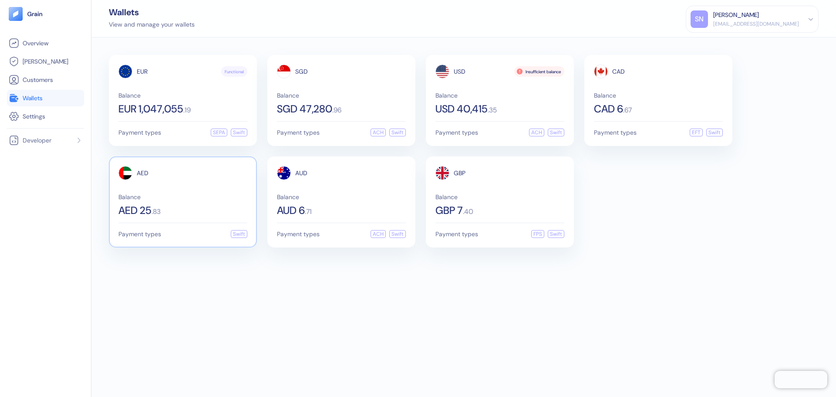
click at [196, 198] on span "Balance" at bounding box center [182, 197] width 129 height 6
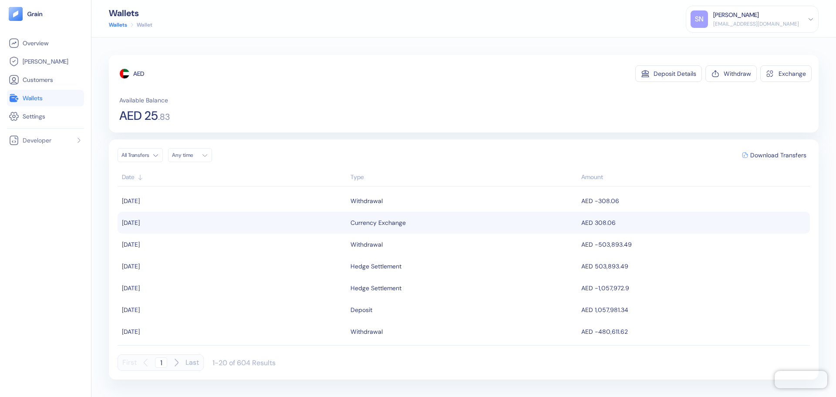
click at [483, 223] on div "Currency Exchange" at bounding box center [464, 222] width 226 height 15
click at [38, 100] on span "Wallets" at bounding box center [33, 98] width 20 height 9
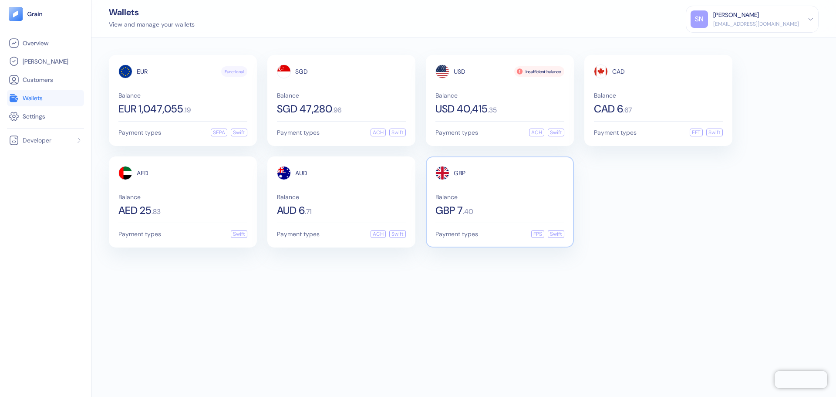
click at [493, 196] on span "Balance" at bounding box center [499, 197] width 129 height 6
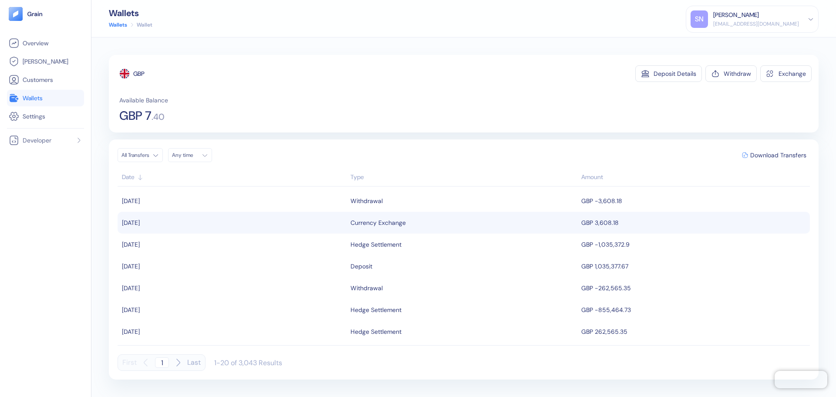
click at [587, 229] on td "GBP 3,608.18" at bounding box center [694, 223] width 231 height 22
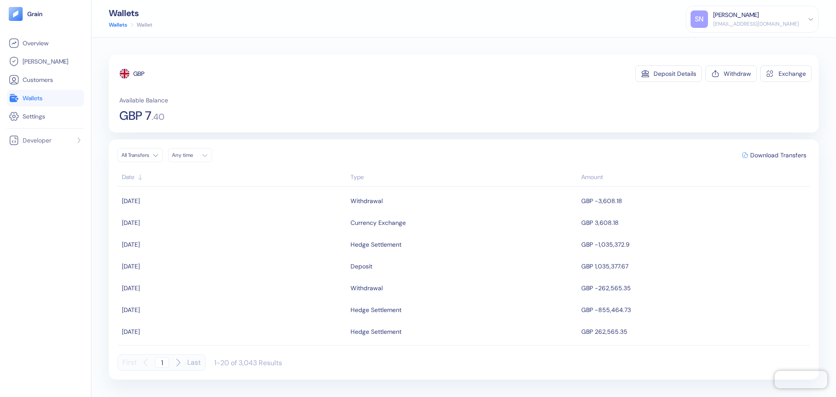
click at [49, 99] on link "Wallets" at bounding box center [46, 98] width 74 height 10
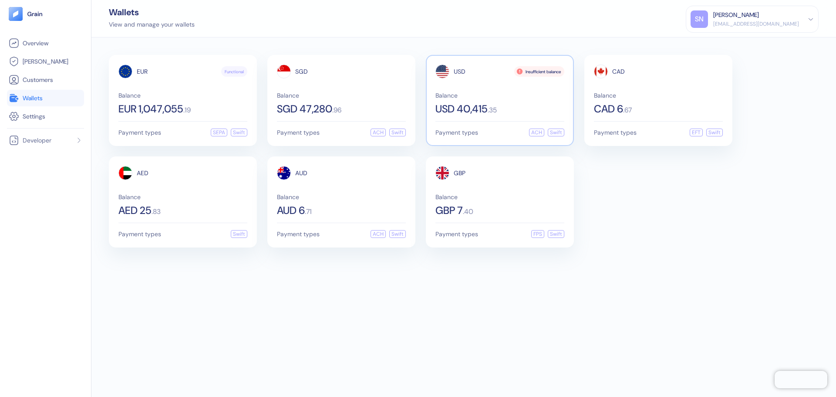
click at [516, 95] on span "Balance" at bounding box center [499, 95] width 129 height 6
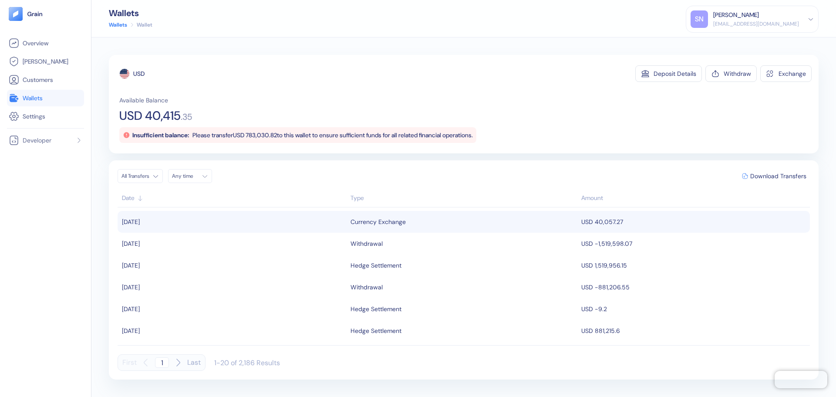
click at [653, 225] on td "USD 40,057.27" at bounding box center [694, 222] width 231 height 22
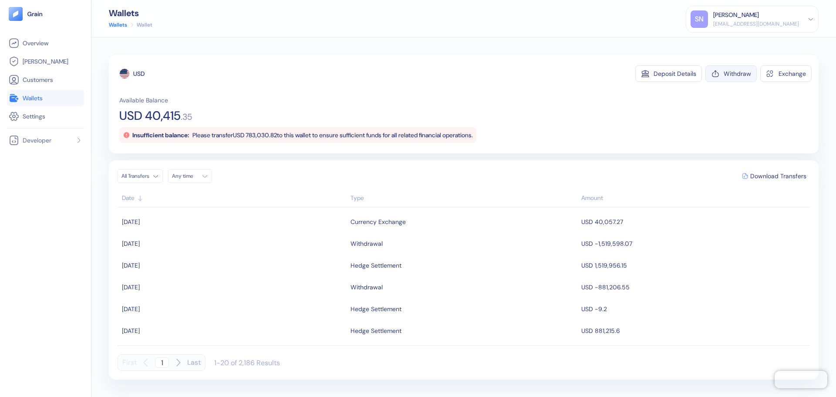
click at [747, 74] on div "Withdraw" at bounding box center [737, 74] width 27 height 6
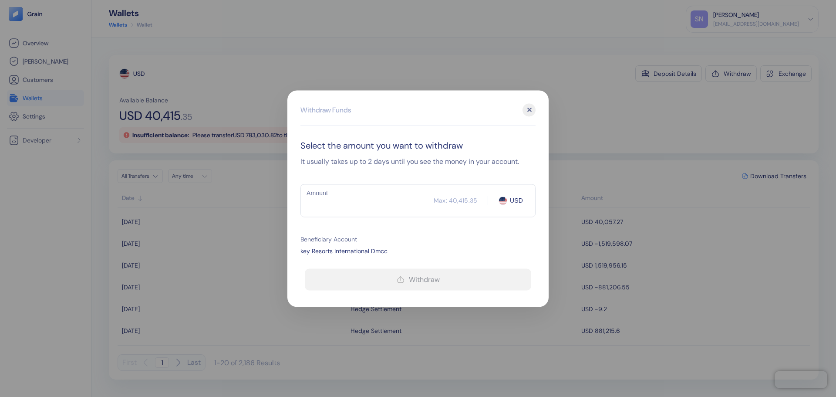
click at [373, 200] on input "Amount" at bounding box center [366, 200] width 133 height 22
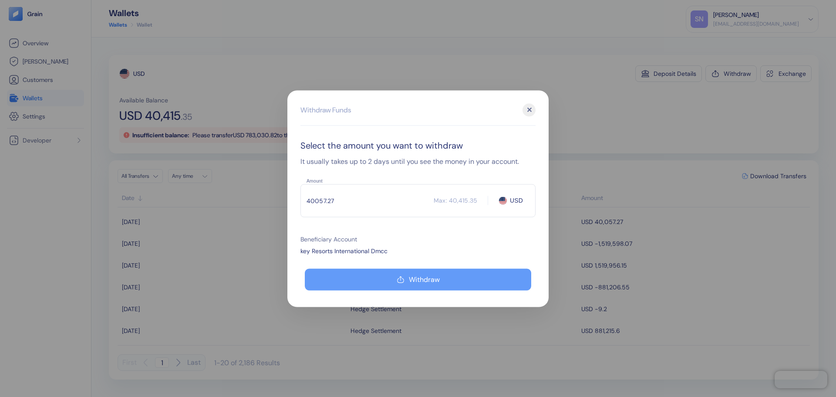
type input "40057.27"
click at [434, 283] on div "Withdraw" at bounding box center [424, 279] width 31 height 7
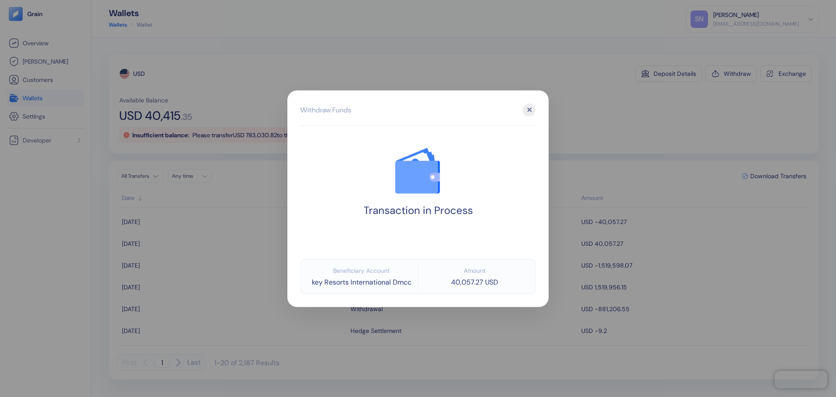
drag, startPoint x: 650, startPoint y: 130, endPoint x: 526, endPoint y: 137, distance: 124.7
click at [650, 130] on div at bounding box center [418, 198] width 836 height 397
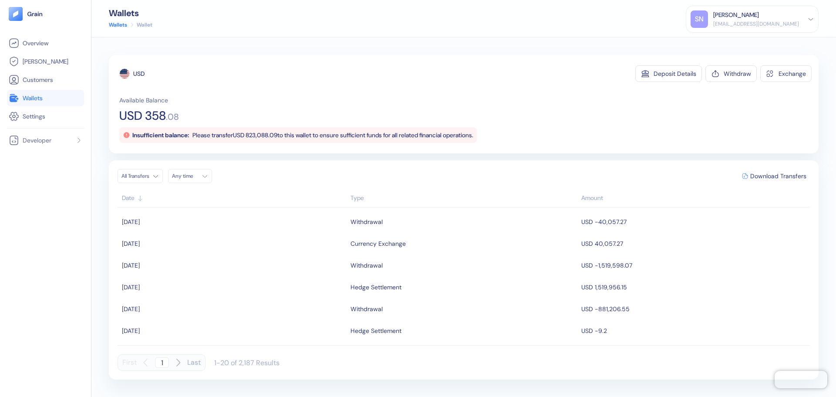
click at [61, 100] on link "Wallets" at bounding box center [46, 98] width 74 height 10
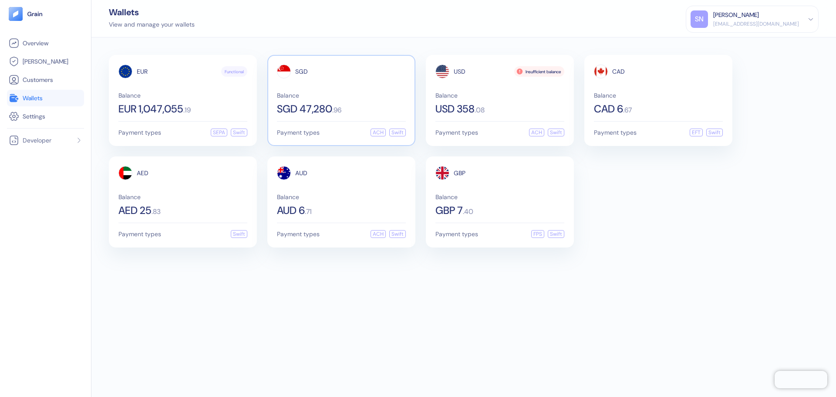
click at [364, 100] on div "Balance SGD 47,280 . 96" at bounding box center [341, 103] width 129 height 22
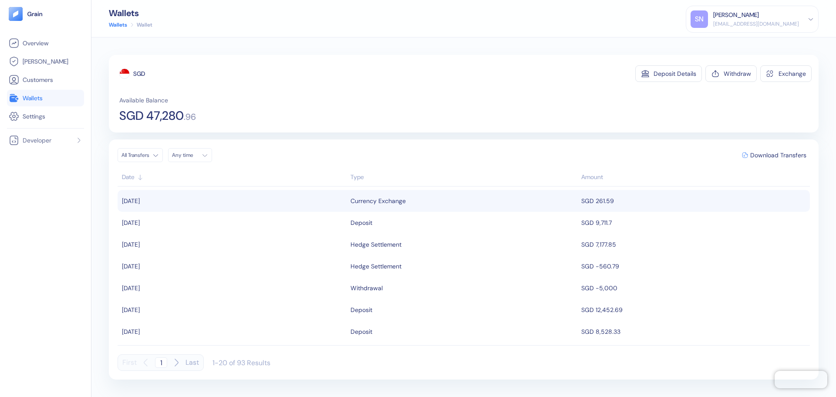
click at [540, 200] on div "Currency Exchange" at bounding box center [464, 200] width 226 height 15
click at [734, 72] on div "Withdraw" at bounding box center [737, 74] width 27 height 6
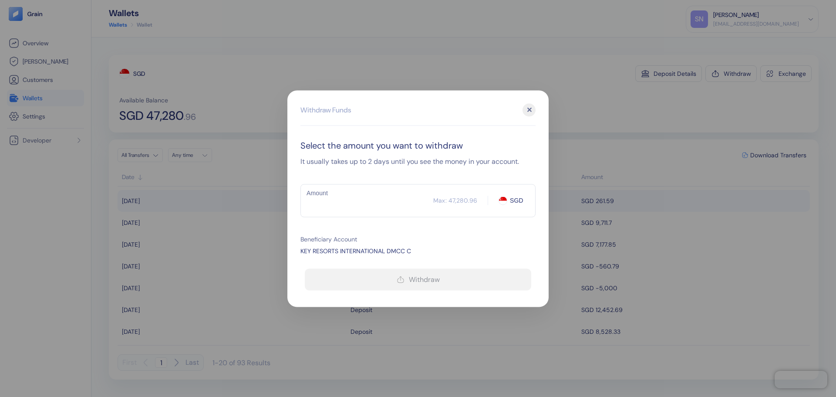
click at [343, 207] on input "Amount" at bounding box center [366, 200] width 133 height 22
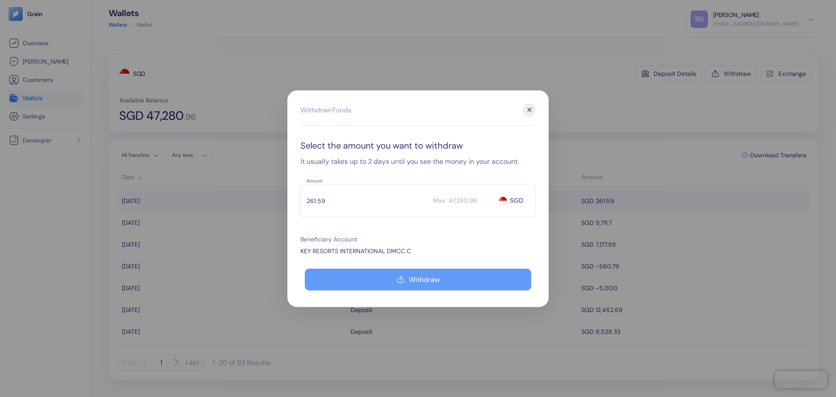
type input "261.59"
click at [398, 282] on icon "button" at bounding box center [401, 279] width 6 height 6
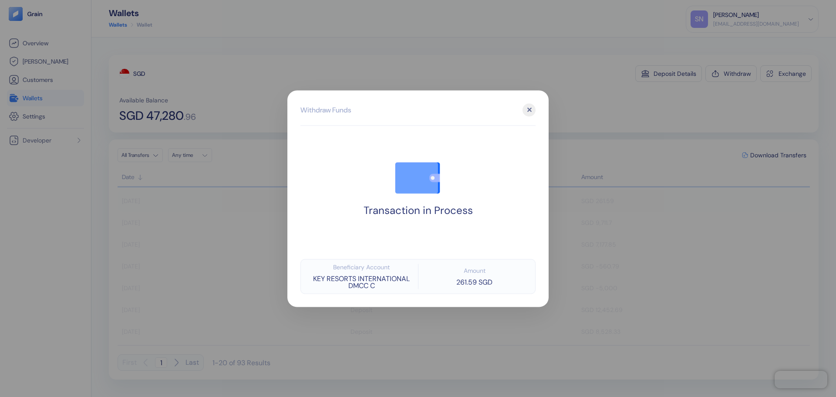
click at [673, 108] on div at bounding box center [418, 198] width 836 height 397
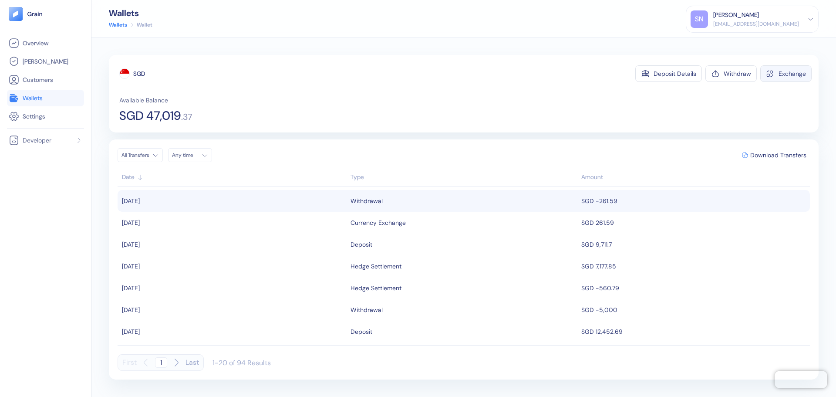
click at [769, 74] on icon "button" at bounding box center [769, 73] width 7 height 7
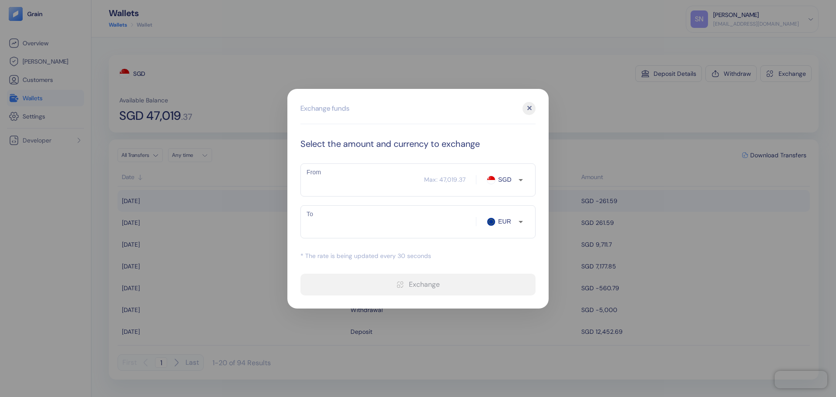
click at [592, 105] on div at bounding box center [418, 198] width 836 height 397
